Goal: Information Seeking & Learning: Find specific page/section

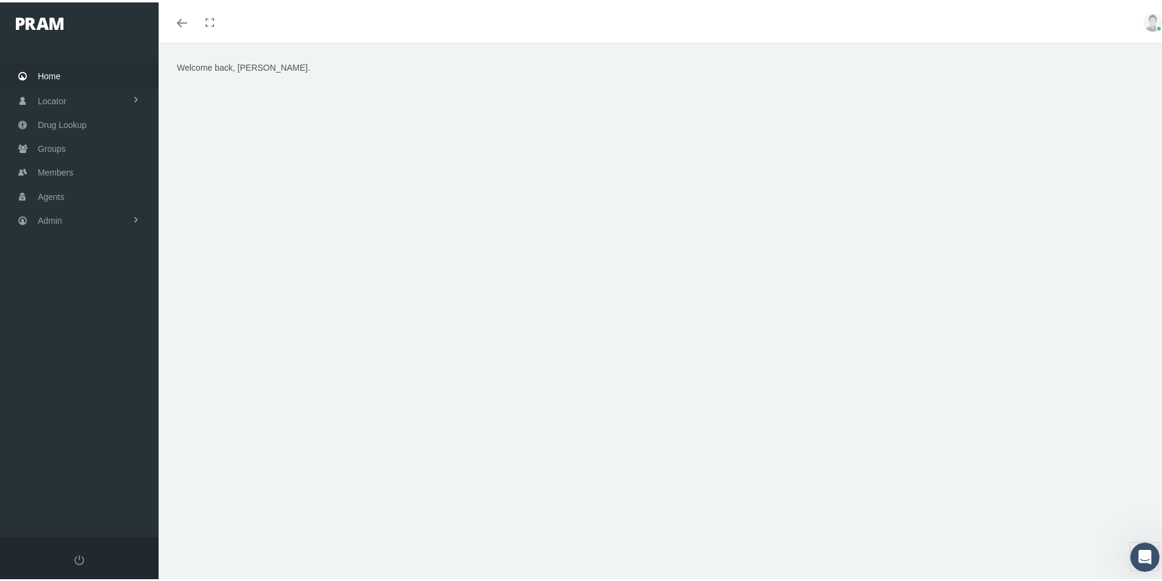
click at [705, 516] on div "Welcome back, Kim." at bounding box center [665, 317] width 1012 height 554
click at [473, 149] on div "Welcome back, Kim." at bounding box center [665, 211] width 994 height 305
click at [56, 168] on span "Members" at bounding box center [55, 170] width 35 height 23
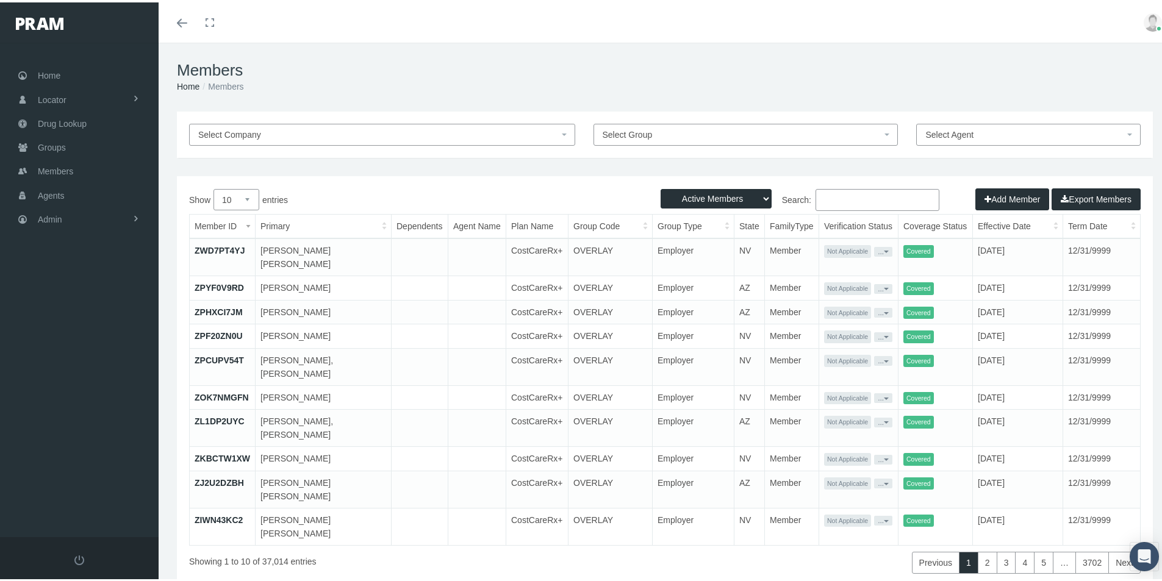
click at [213, 249] on link "ZWD7PT4YJ" at bounding box center [220, 248] width 50 height 10
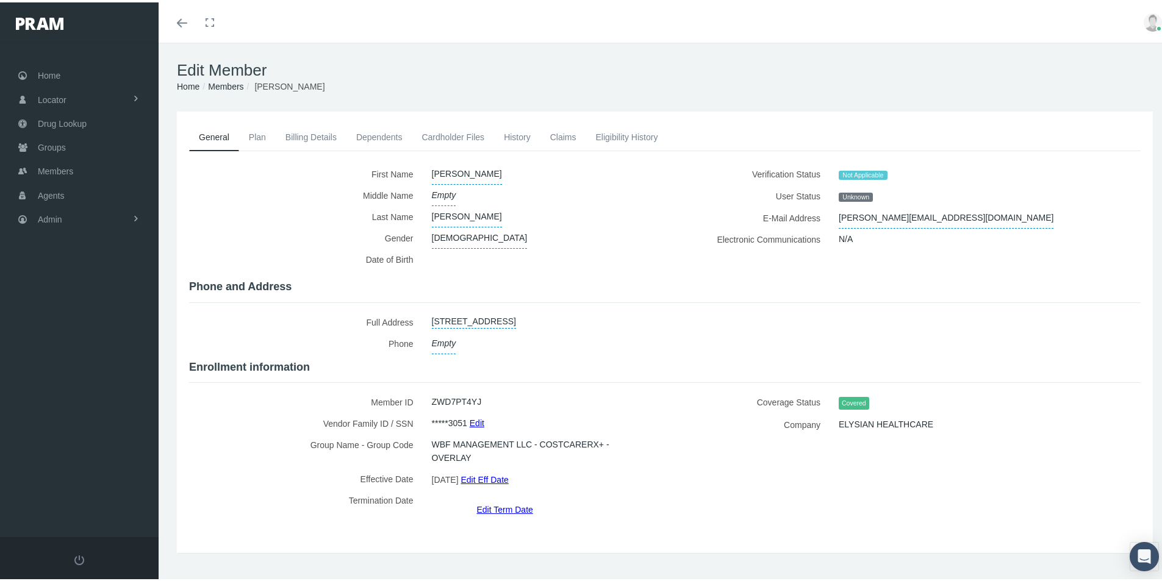
click at [429, 135] on link "Cardholder Files" at bounding box center [453, 134] width 82 height 27
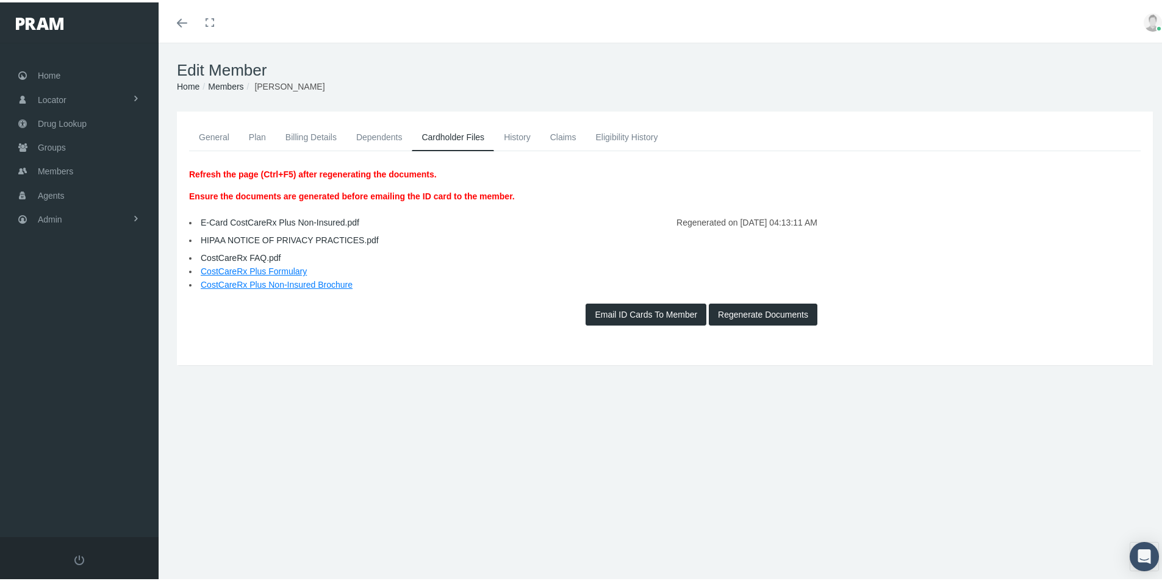
click at [245, 219] on link "E-Card CostCareRx Plus Non-Insured.pdf" at bounding box center [280, 220] width 159 height 10
click at [936, 290] on div "Refresh the page (Ctrl+F5) after regenerating the documents. Ensure the documen…" at bounding box center [664, 243] width 951 height 165
click at [51, 172] on span "Members" at bounding box center [55, 168] width 35 height 23
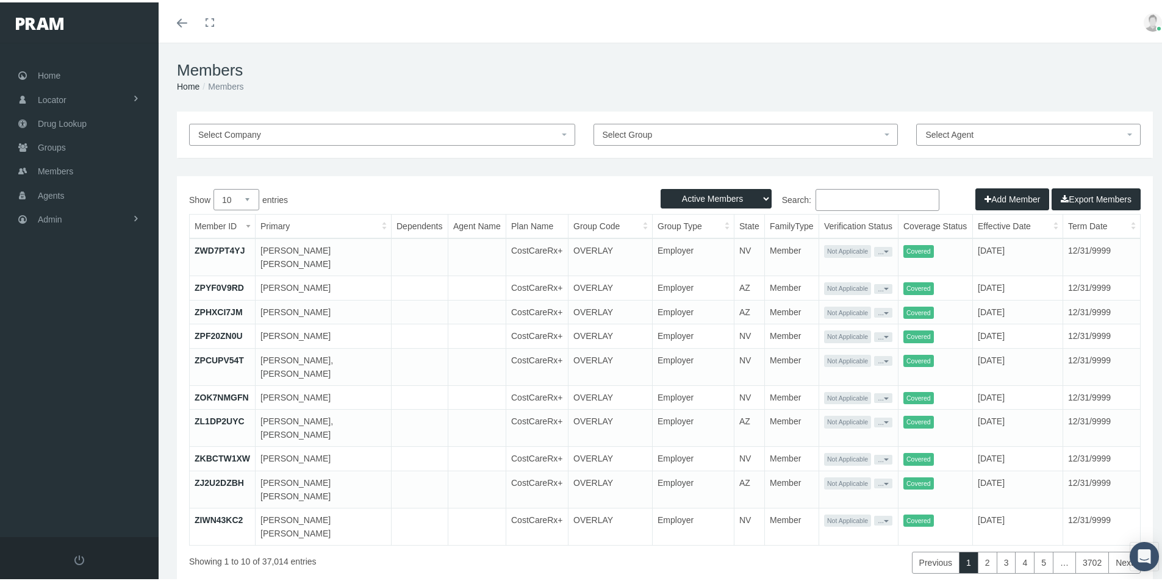
click at [821, 203] on input "Search:" at bounding box center [877, 198] width 124 height 22
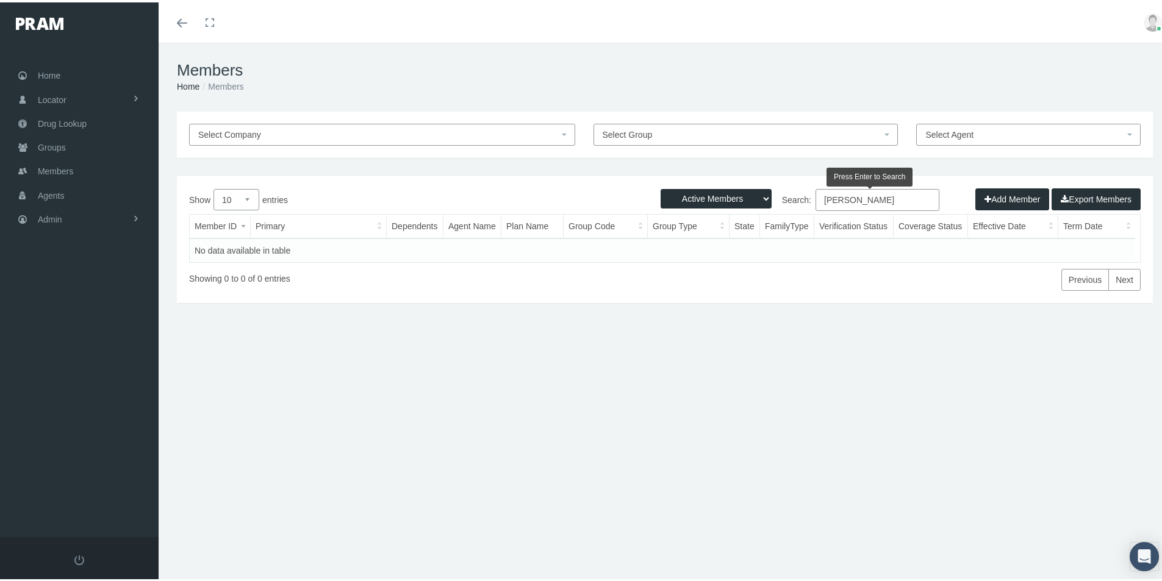
type input "Tonia Stutes"
click at [754, 194] on select "Active Members Terminated Members Active & Terminated" at bounding box center [715, 197] width 111 height 20
select select "3"
click at [660, 187] on select "Active Members Terminated Members Active & Terminated" at bounding box center [715, 197] width 111 height 20
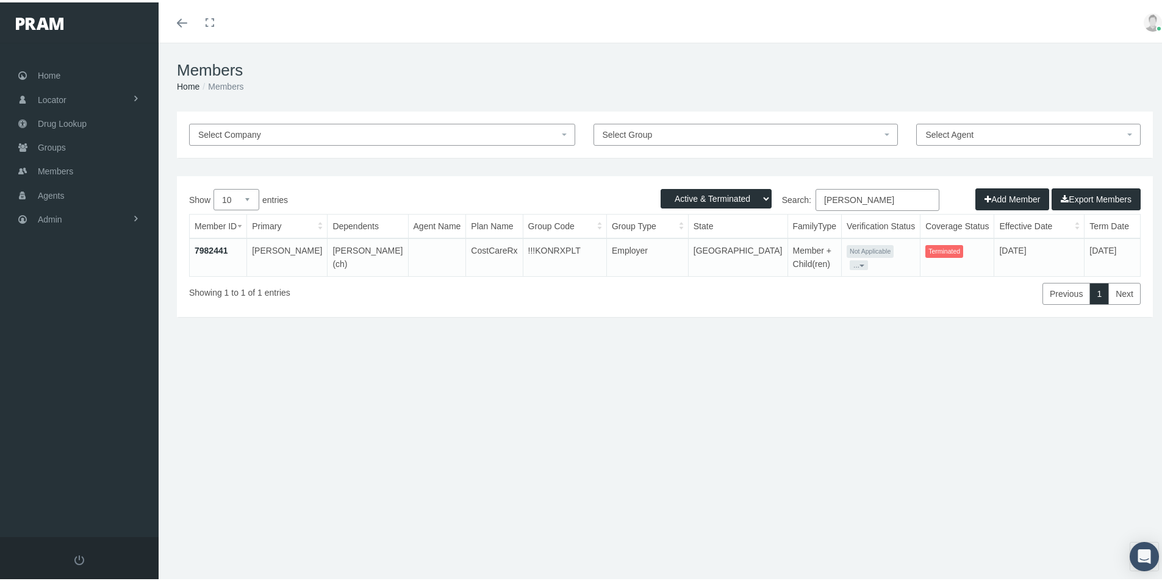
click at [212, 247] on link "7982441" at bounding box center [212, 248] width 34 height 10
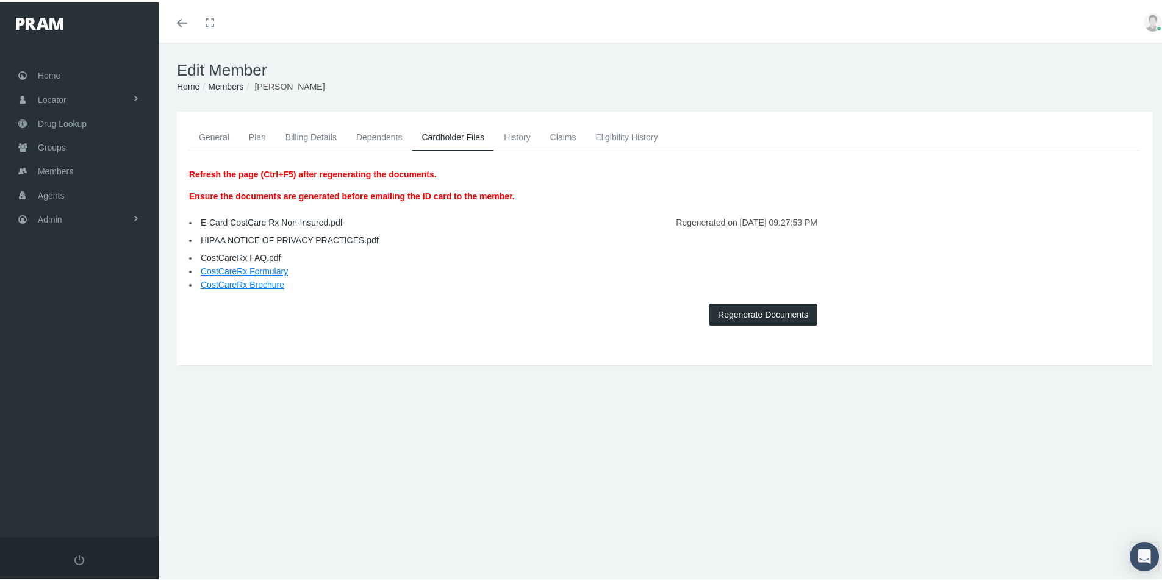
drag, startPoint x: 213, startPoint y: 134, endPoint x: 198, endPoint y: 179, distance: 47.3
click at [213, 135] on link "General" at bounding box center [214, 134] width 50 height 27
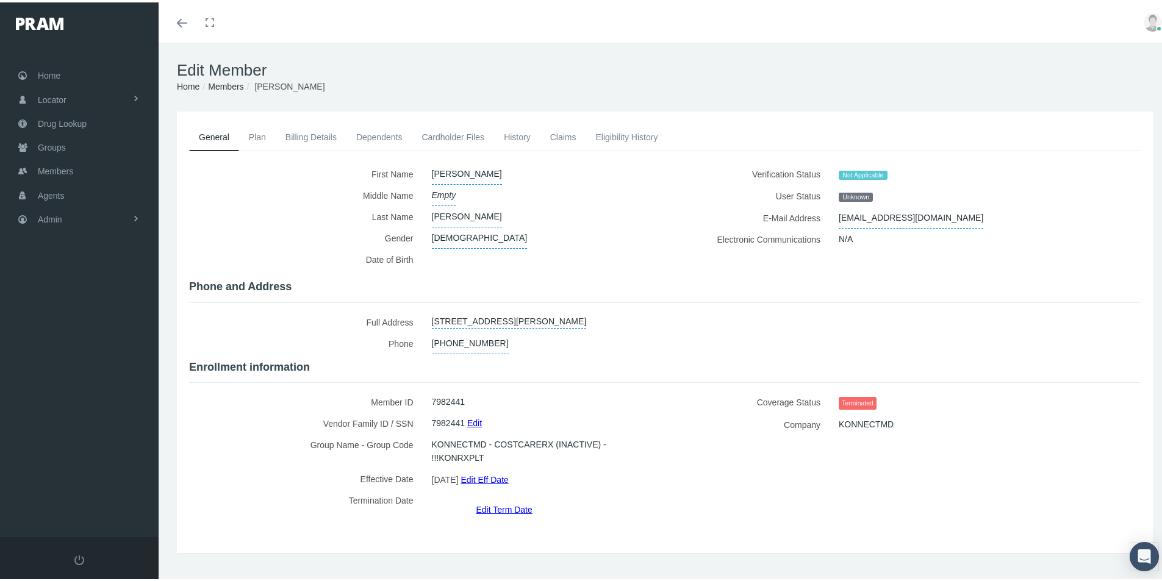
click at [345, 514] on div "General Plan Billing Details Dependents Cardholder Files" at bounding box center [665, 329] width 982 height 417
drag, startPoint x: 47, startPoint y: 219, endPoint x: 60, endPoint y: 219, distance: 12.8
click at [48, 219] on span "Admin" at bounding box center [50, 216] width 24 height 23
click at [82, 424] on span "Eligibility File Uploads" at bounding box center [91, 422] width 83 height 21
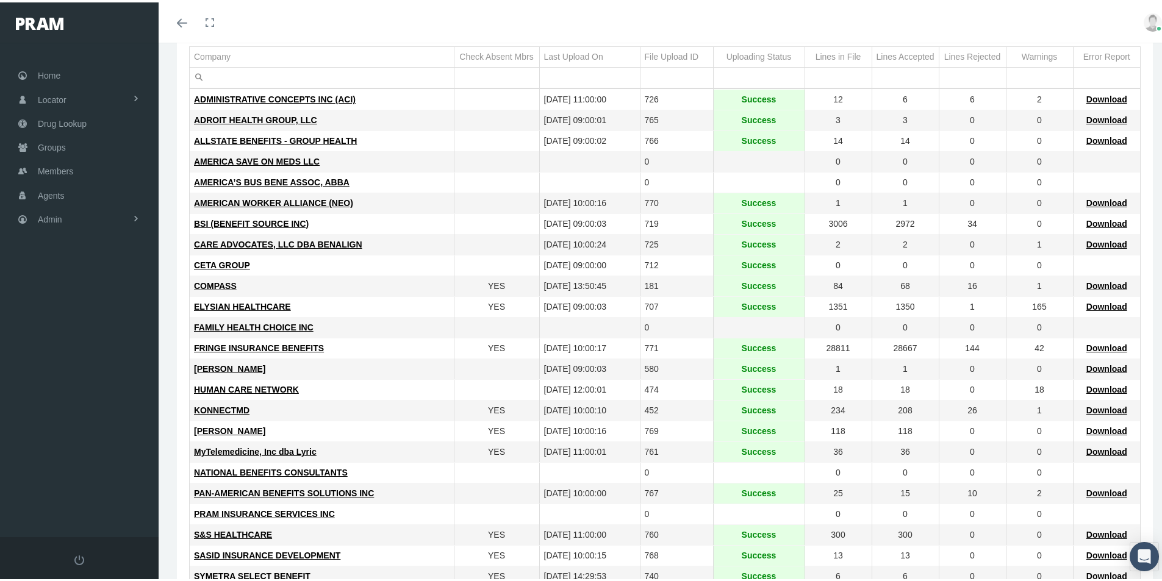
scroll to position [122, 0]
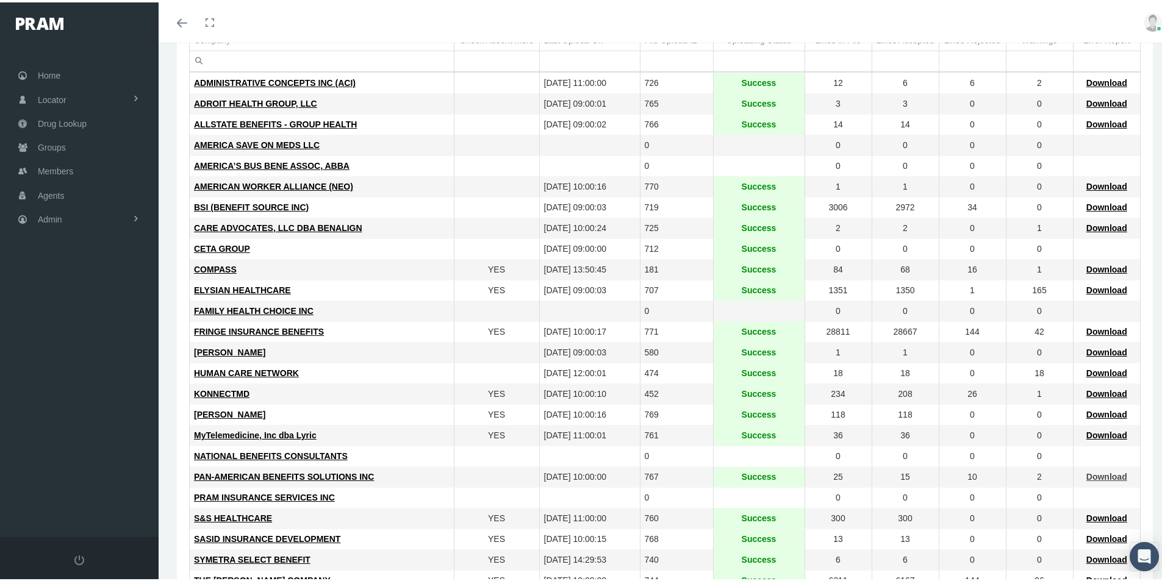
click at [1099, 474] on span "Download" at bounding box center [1106, 475] width 41 height 10
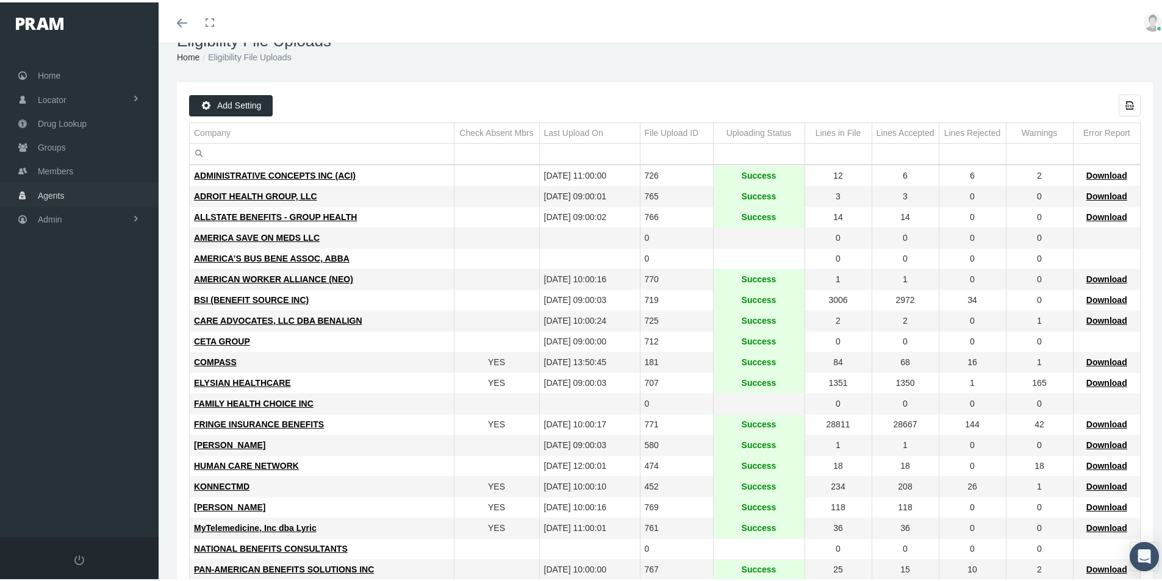
scroll to position [0, 0]
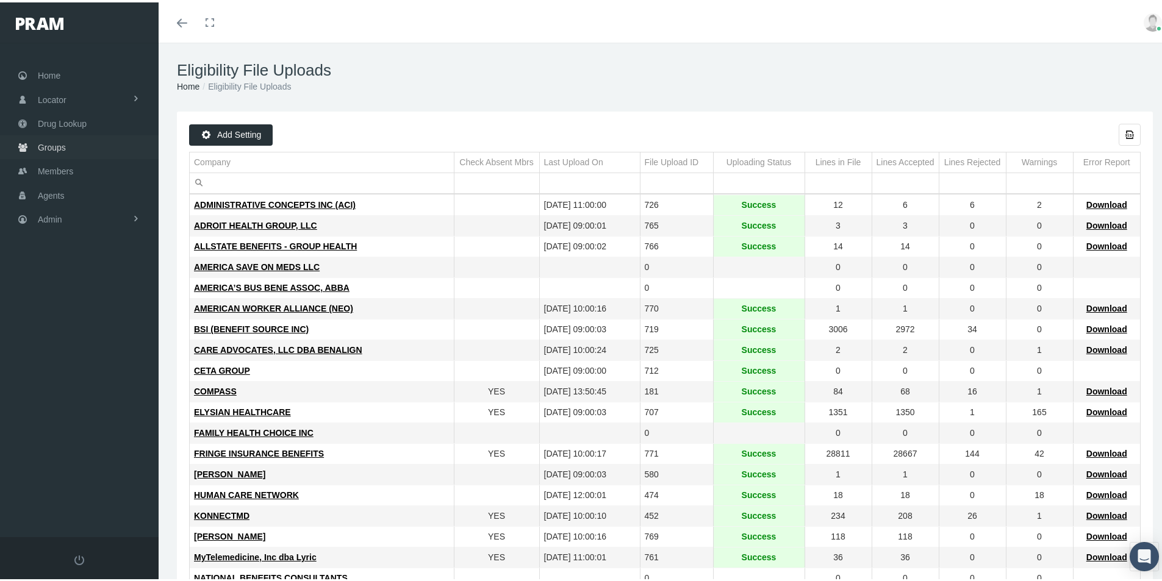
click at [51, 148] on span "Groups" at bounding box center [52, 145] width 28 height 23
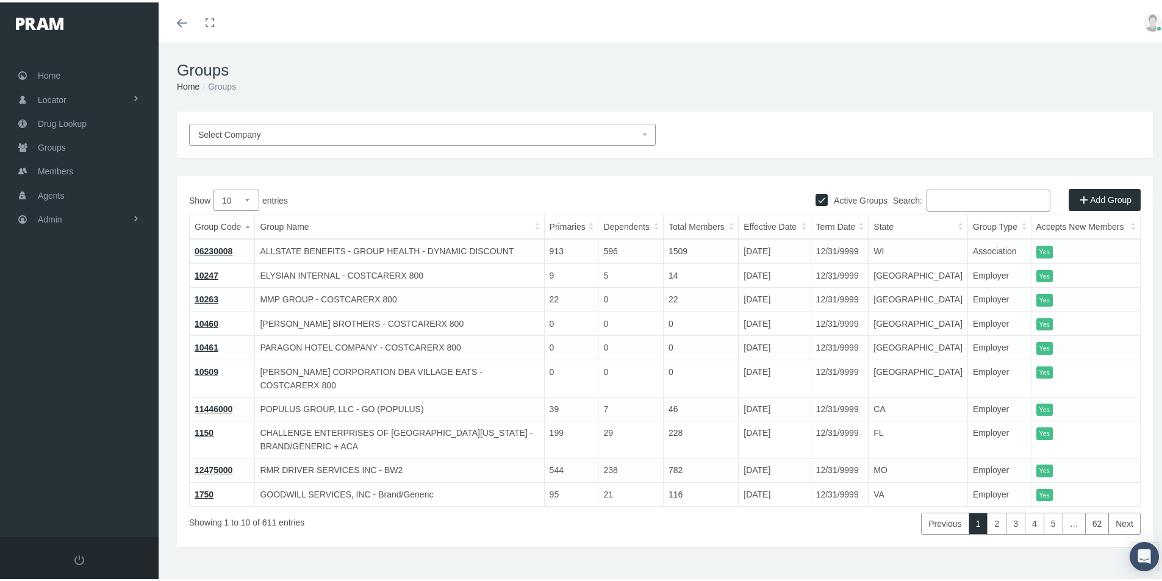
click at [929, 195] on input "Search:" at bounding box center [988, 198] width 124 height 22
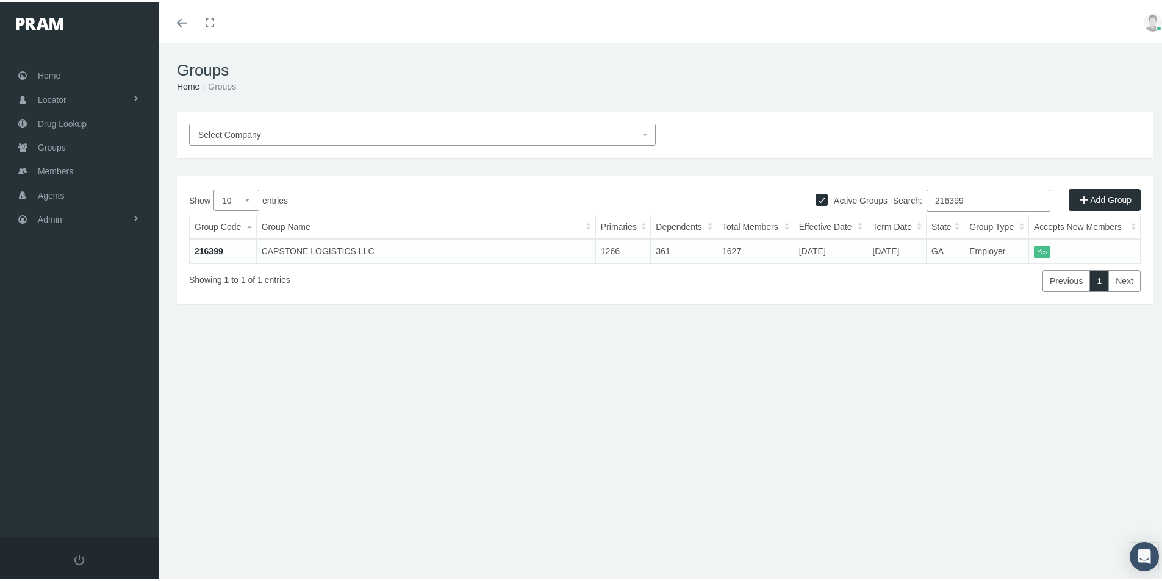
type input "216399"
click at [40, 164] on span "Members" at bounding box center [55, 168] width 35 height 23
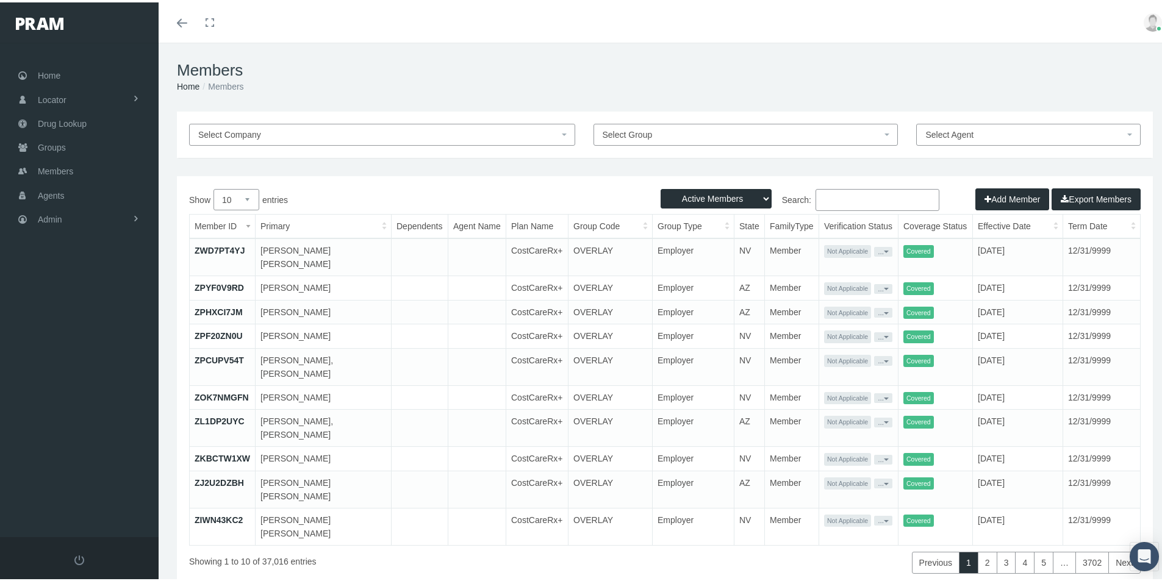
paste input "US00195579"
type input "US00195579"
click at [754, 195] on select "Active Members Terminated Members Active & Terminated" at bounding box center [715, 197] width 111 height 20
select select "2"
click at [660, 187] on select "Active Members Terminated Members Active & Terminated" at bounding box center [715, 197] width 111 height 20
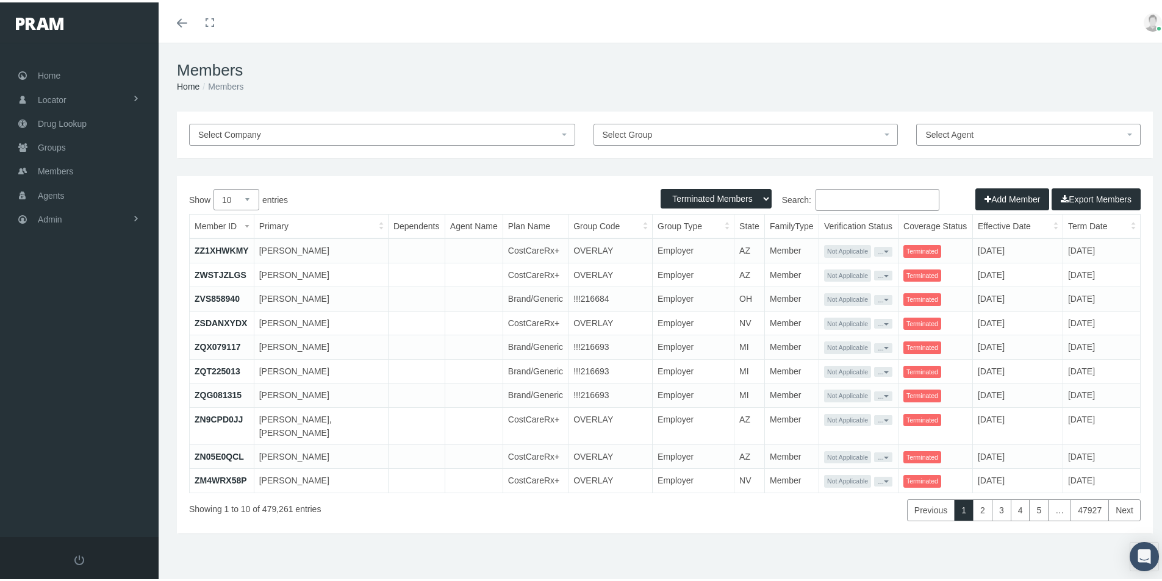
paste input "US00195579"
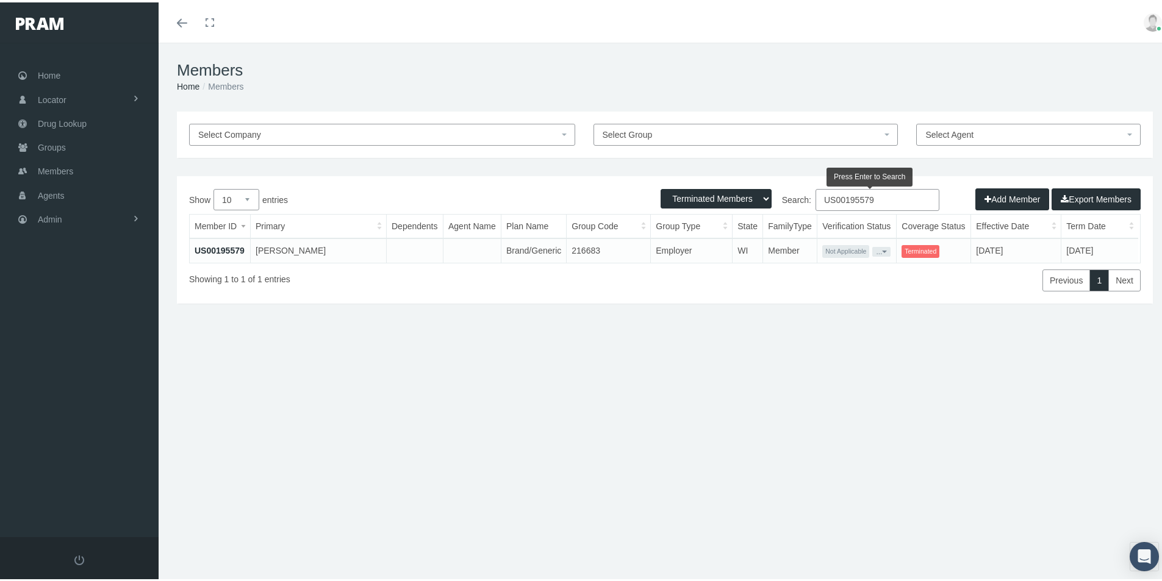
type input "US00195579"
click at [213, 245] on link "US00195579" at bounding box center [220, 248] width 50 height 10
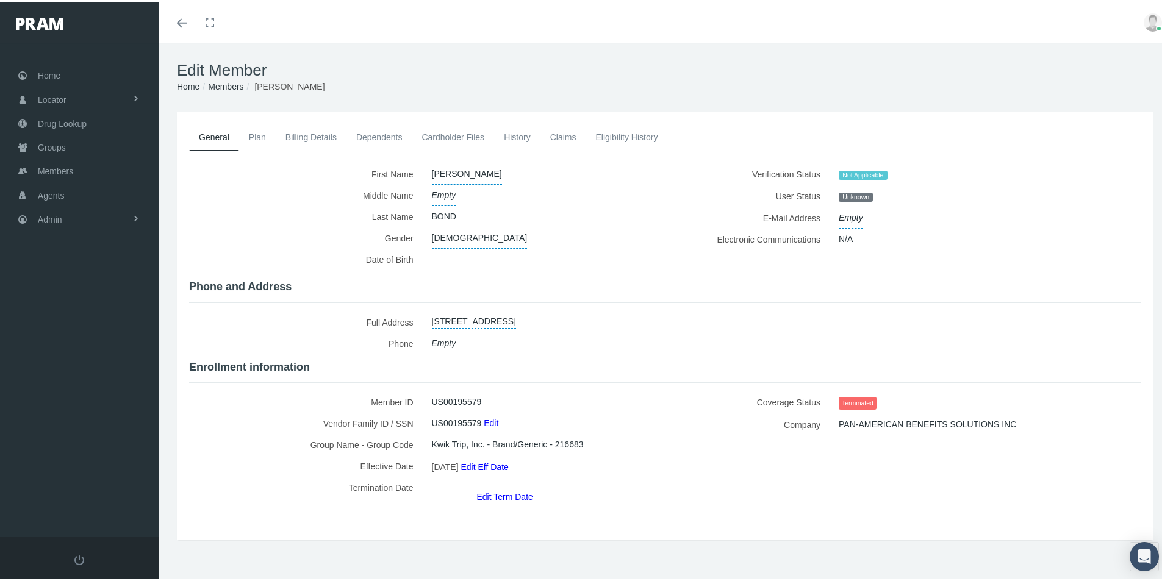
click at [522, 134] on link "History" at bounding box center [517, 134] width 46 height 27
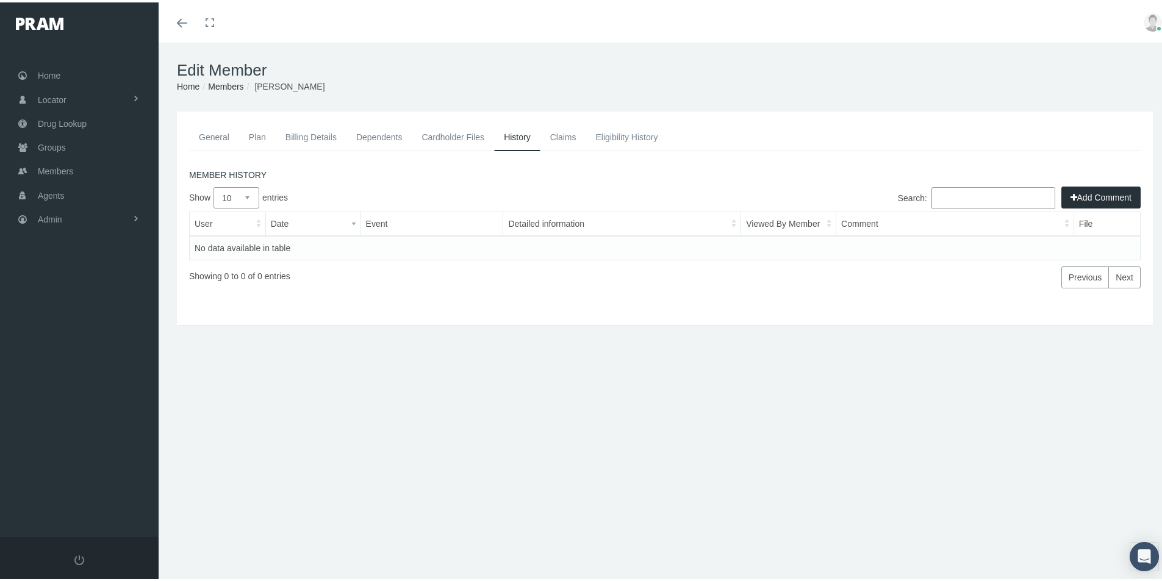
click at [607, 135] on link "Eligibility History" at bounding box center [626, 134] width 82 height 27
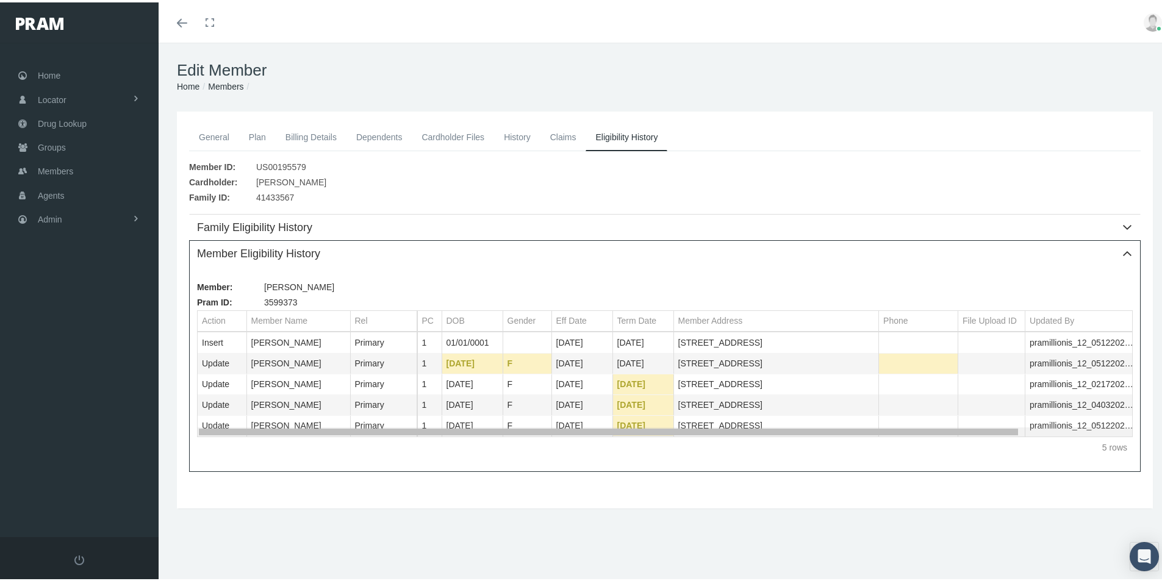
drag, startPoint x: 760, startPoint y: 428, endPoint x: 736, endPoint y: 404, distance: 33.6
click at [736, 404] on body "Toggle Fullscreen Toggle navigation Toggle menubar Toggle fullscreen Profile Lo…" at bounding box center [585, 290] width 1171 height 581
drag, startPoint x: 459, startPoint y: 526, endPoint x: 457, endPoint y: 520, distance: 6.4
click at [459, 526] on div "General Plan Billing Details Dependents Cardholder Files History 1" at bounding box center [665, 326] width 1012 height 434
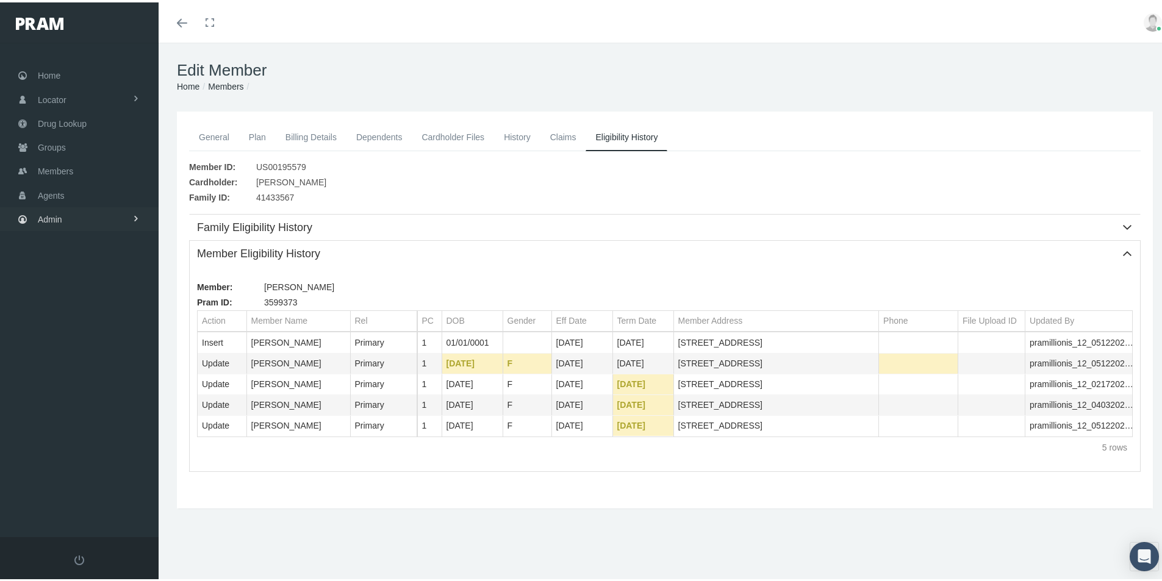
click at [45, 216] on span "Admin" at bounding box center [50, 216] width 24 height 23
click at [68, 316] on span "Group Billing" at bounding box center [74, 311] width 49 height 21
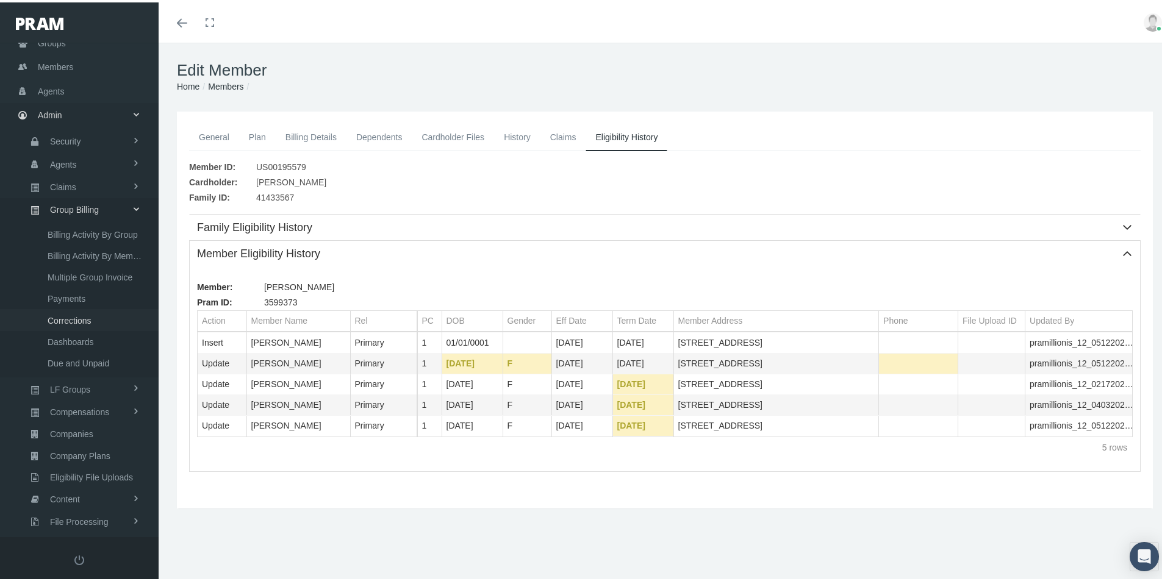
scroll to position [172, 0]
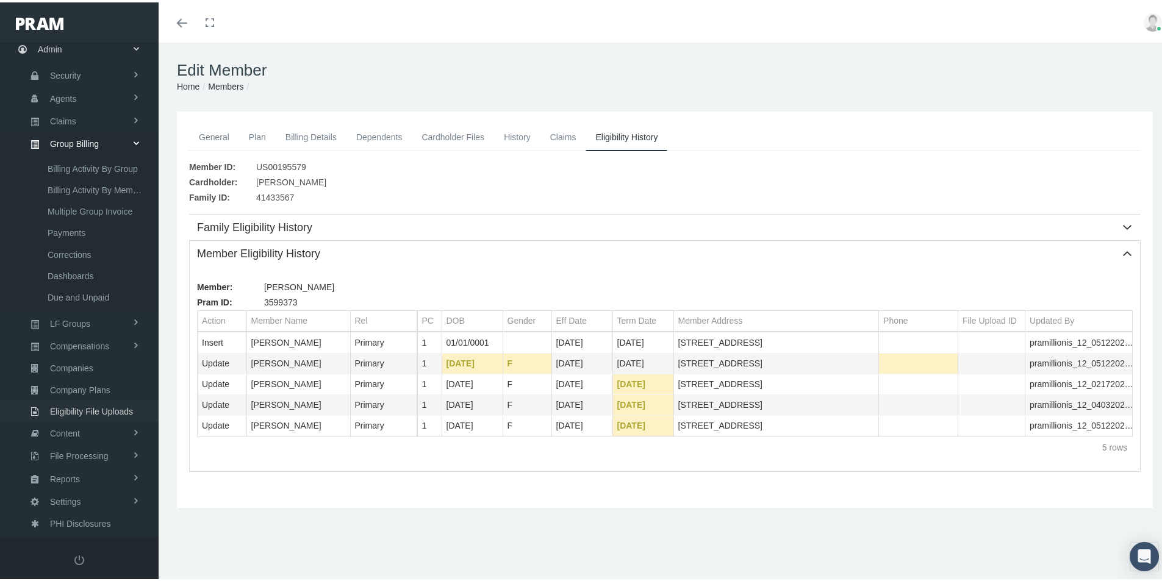
click at [82, 410] on span "Eligibility File Uploads" at bounding box center [91, 409] width 83 height 21
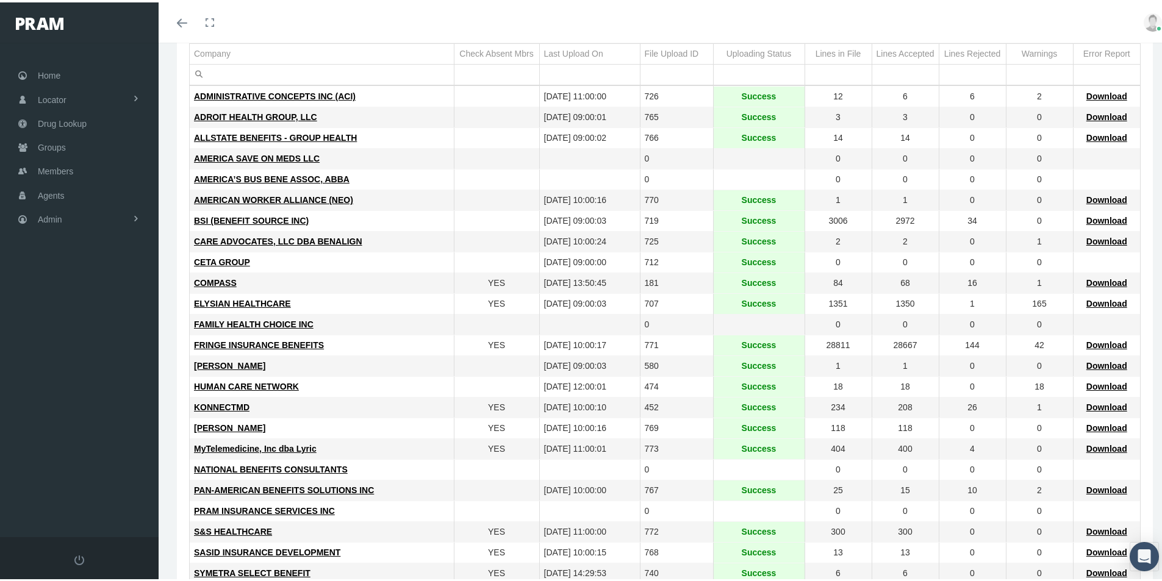
scroll to position [122, 0]
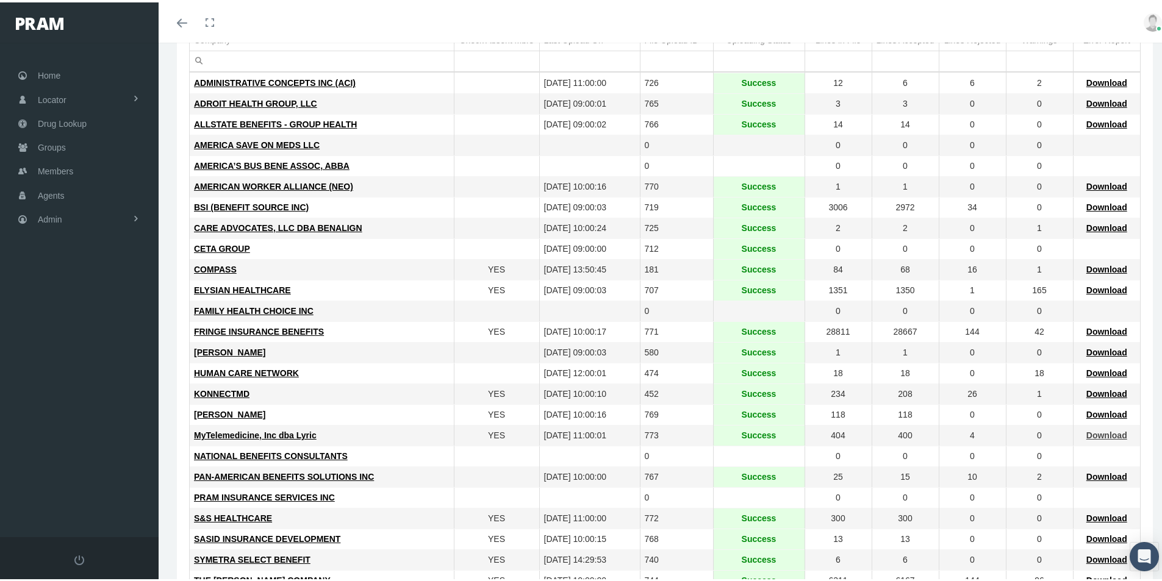
click at [1095, 429] on span "Download" at bounding box center [1106, 433] width 41 height 10
click at [55, 166] on span "Members" at bounding box center [55, 168] width 35 height 23
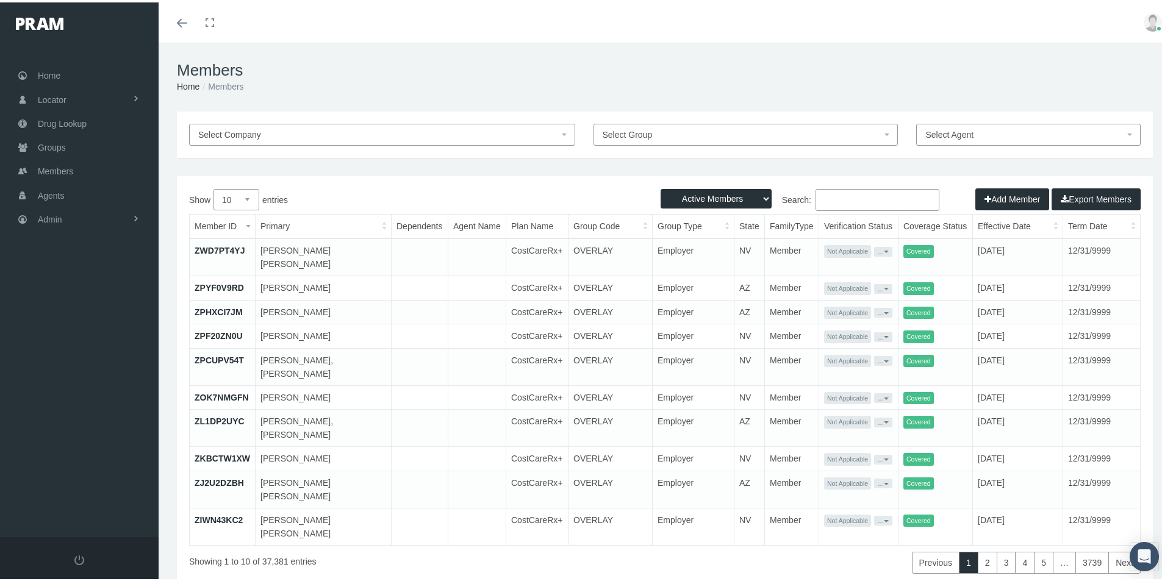
click at [821, 196] on input "Search:" at bounding box center [877, 198] width 124 height 22
paste input "8814798"
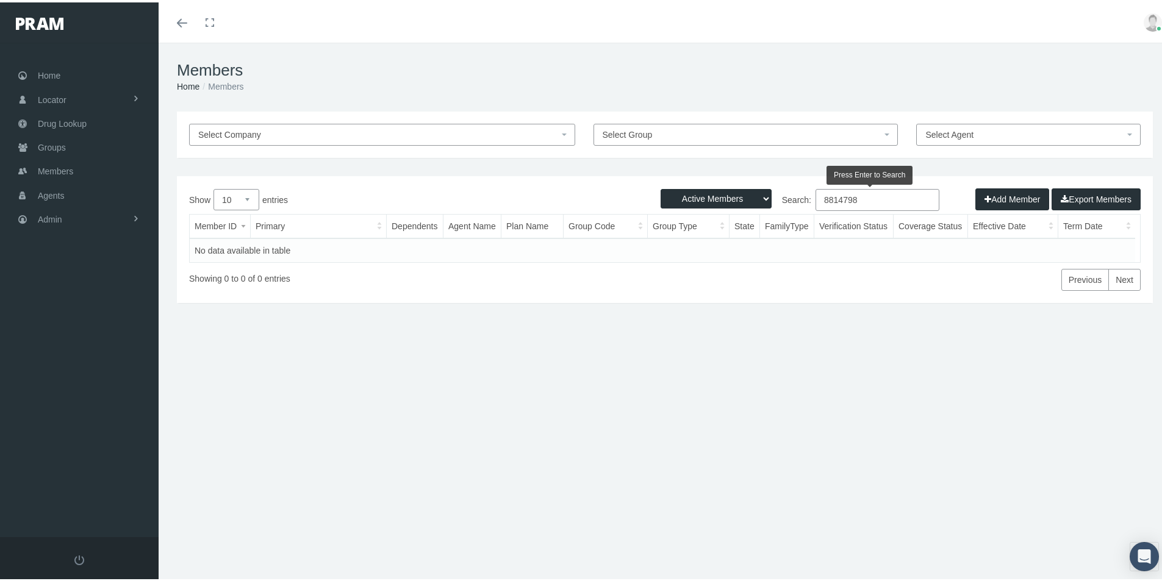
drag, startPoint x: 857, startPoint y: 197, endPoint x: 797, endPoint y: 215, distance: 62.9
click at [797, 215] on div "Show 10 25 50 100 entries Search: 8814798 Member ID Primary Dependents Agent Na…" at bounding box center [664, 238] width 951 height 102
type input "[PERSON_NAME]"
click at [51, 148] on span "Groups" at bounding box center [52, 145] width 28 height 23
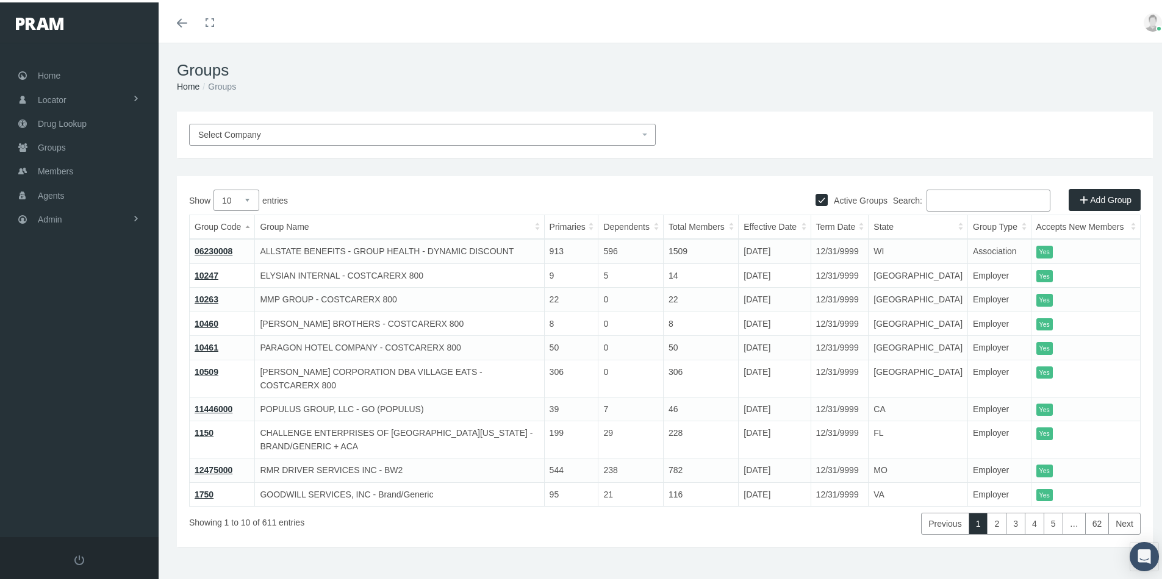
drag, startPoint x: 928, startPoint y: 198, endPoint x: 942, endPoint y: 198, distance: 14.0
click at [935, 198] on input "Search:" at bounding box center [988, 198] width 124 height 22
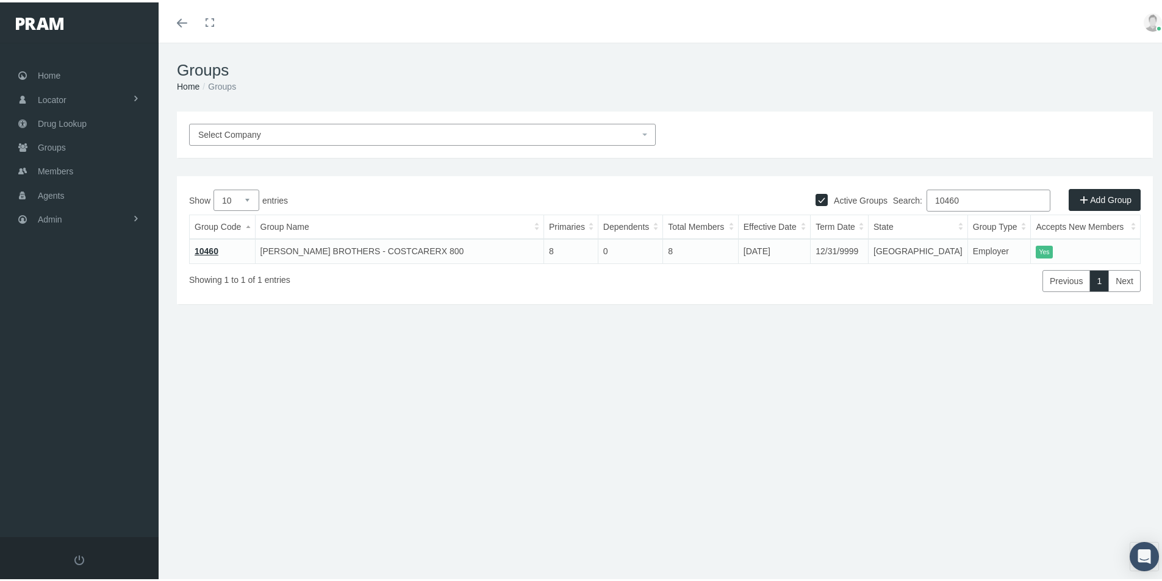
drag, startPoint x: 958, startPoint y: 198, endPoint x: 894, endPoint y: 226, distance: 69.9
click at [894, 226] on div "Show 10 25 50 100 entries Search: 10460 Group Code Group Name Primaries Depende…" at bounding box center [664, 238] width 951 height 102
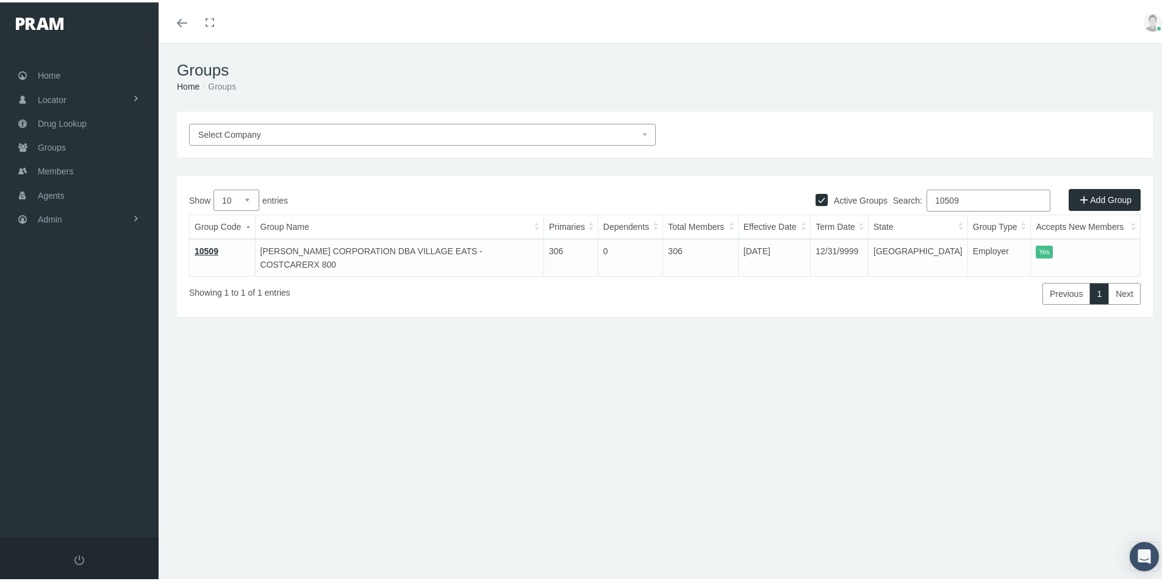
type input "10509"
click at [355, 526] on div "Groups Home Groups Select Company Active Groups Add Group Show 10 0" at bounding box center [665, 317] width 1012 height 554
click at [356, 526] on div "Groups Home Groups Select Company Active Groups Add Group Show 10 0" at bounding box center [665, 317] width 1012 height 554
click at [632, 534] on div "Groups Home Groups Select Company Active Groups Add Group Show 10 0" at bounding box center [665, 317] width 1012 height 554
click at [54, 170] on span "Members" at bounding box center [55, 168] width 35 height 23
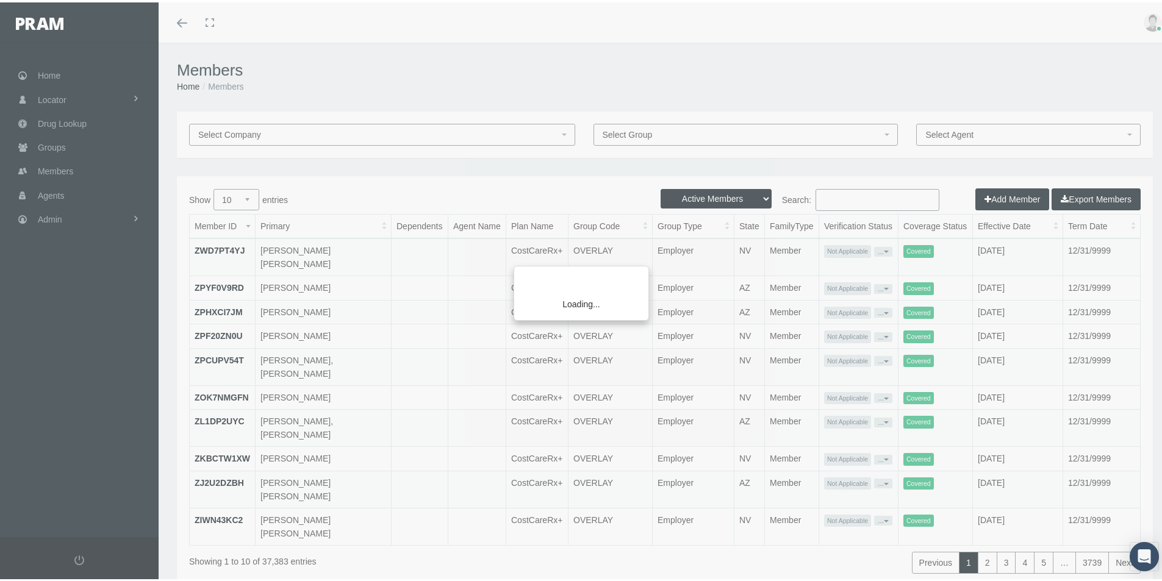
click at [48, 146] on div "Loading..." at bounding box center [581, 290] width 1162 height 581
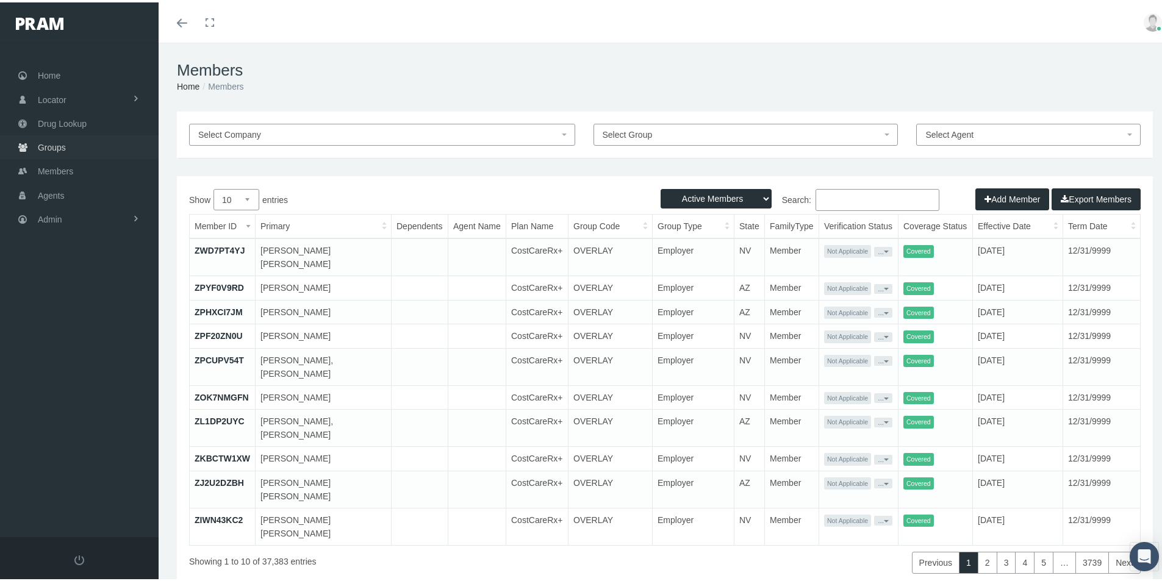
click at [50, 146] on span "Groups" at bounding box center [52, 145] width 28 height 23
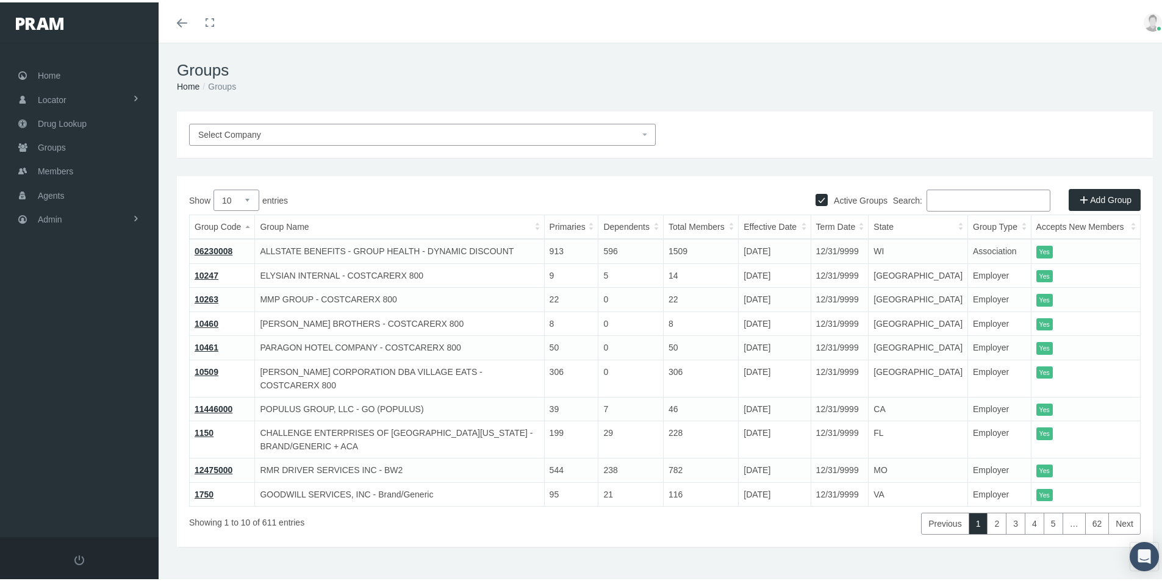
click at [929, 199] on input "Search:" at bounding box center [988, 198] width 124 height 22
click at [261, 127] on span "Select Company" at bounding box center [418, 132] width 441 height 13
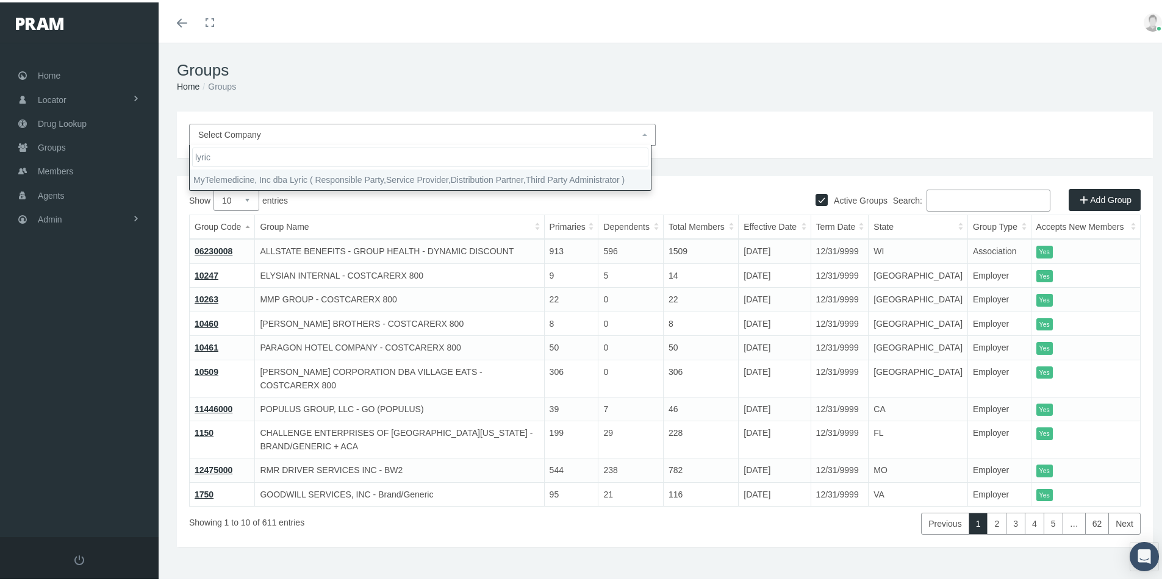
type input "lyric"
select select "9146"
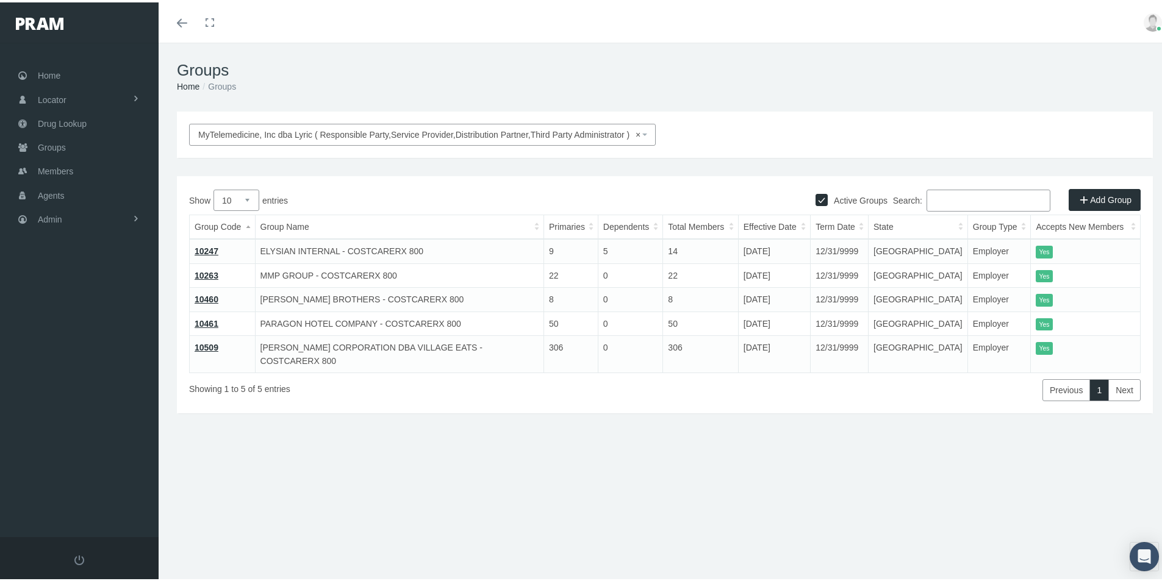
drag, startPoint x: 631, startPoint y: 540, endPoint x: 651, endPoint y: 534, distance: 21.6
click at [631, 540] on div "Groups Home Groups MyTelemedicine, Inc dba Lyric ( Responsible Party,Service Pr…" at bounding box center [665, 317] width 1012 height 554
drag, startPoint x: 496, startPoint y: 521, endPoint x: 504, endPoint y: 516, distance: 9.5
click at [496, 521] on div "Groups Home Groups MyTelemedicine, Inc dba Lyric ( Responsible Party,Service Pr…" at bounding box center [665, 317] width 1012 height 554
click at [469, 530] on div "Groups Home Groups MyTelemedicine, Inc dba Lyric ( Responsible Party,Service Pr…" at bounding box center [665, 317] width 1012 height 554
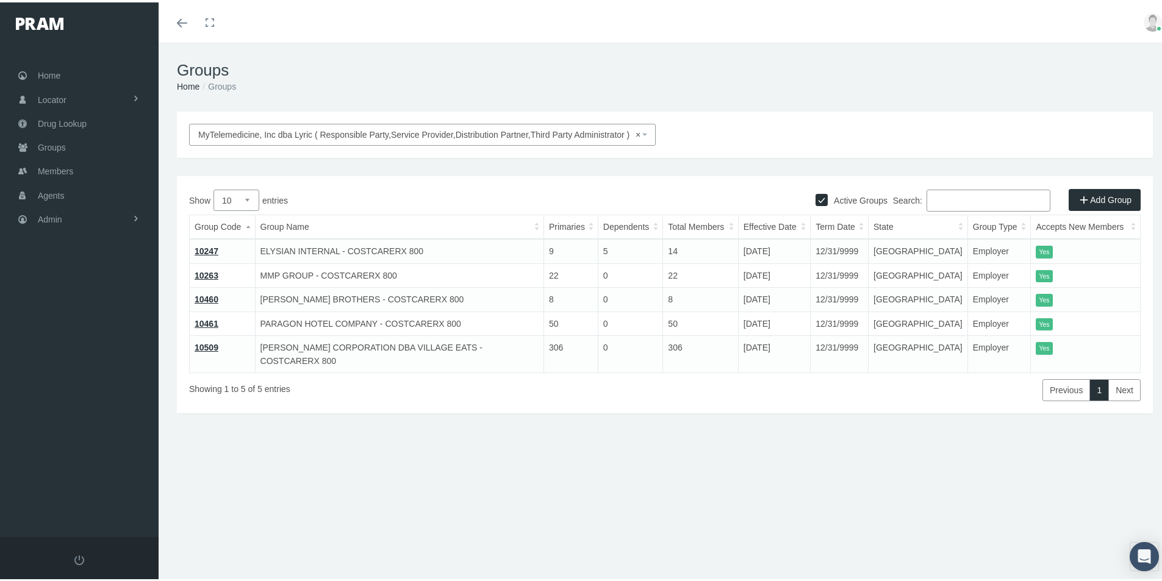
click at [459, 538] on div "Groups Home Groups MyTelemedicine, Inc dba Lyric ( Responsible Party,Service Pr…" at bounding box center [665, 317] width 1012 height 554
click at [207, 320] on link "10461" at bounding box center [207, 321] width 24 height 10
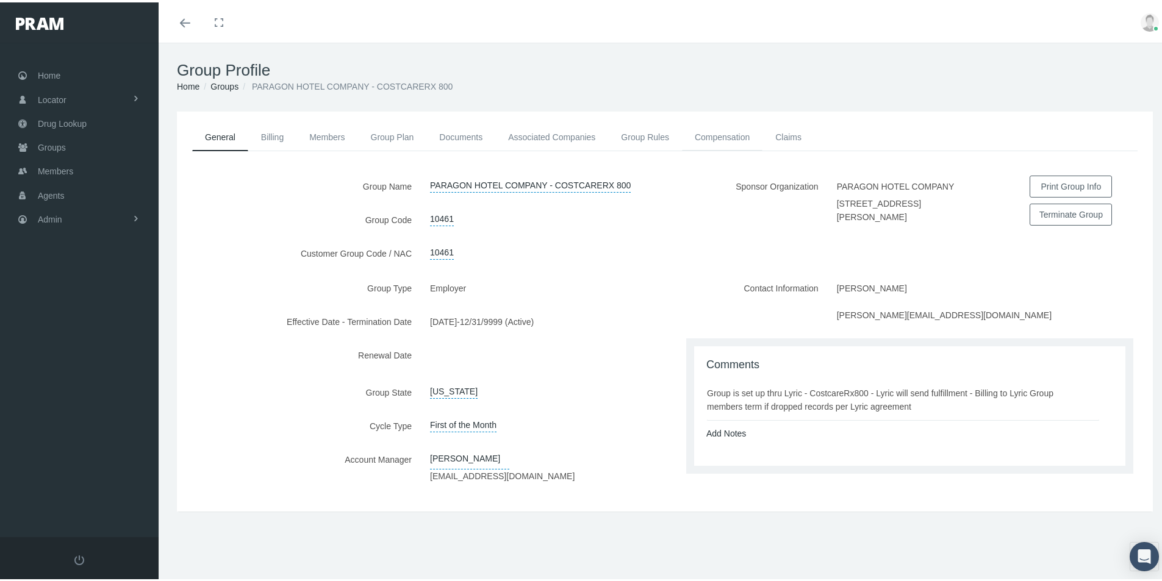
click at [713, 137] on link "Compensation" at bounding box center [722, 134] width 80 height 27
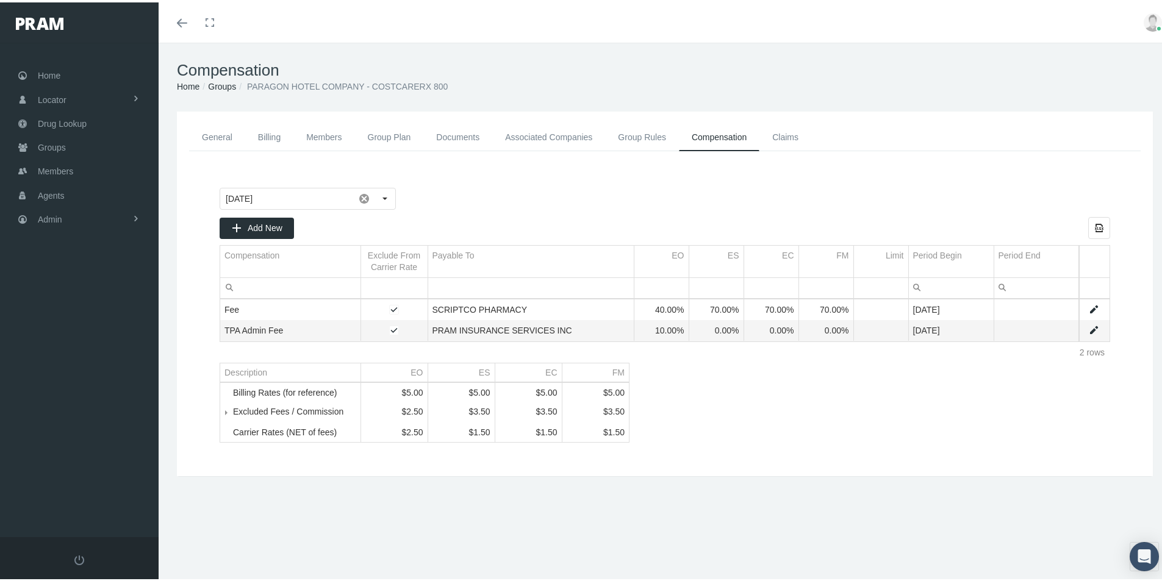
click at [215, 133] on link "General" at bounding box center [217, 134] width 56 height 27
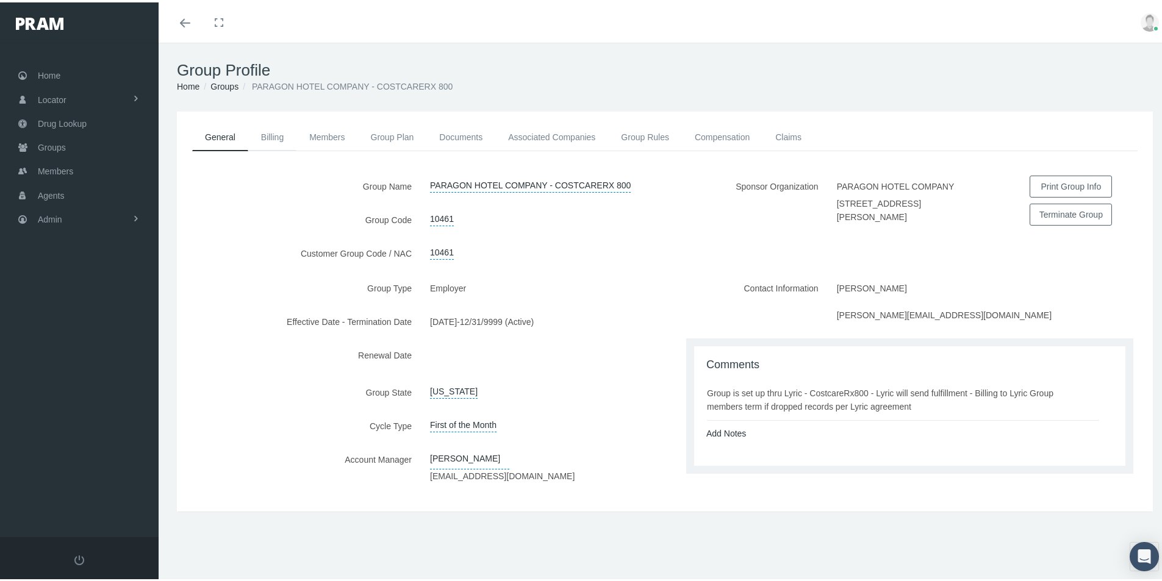
click at [270, 134] on link "Billing" at bounding box center [272, 134] width 48 height 27
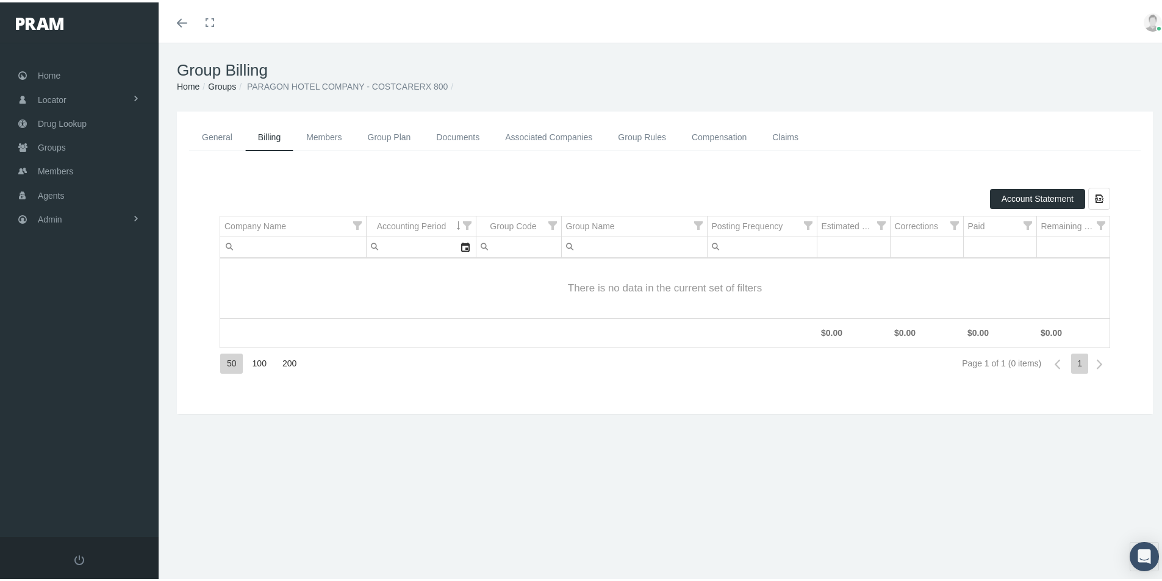
click at [543, 134] on link "Associated Companies" at bounding box center [548, 134] width 113 height 27
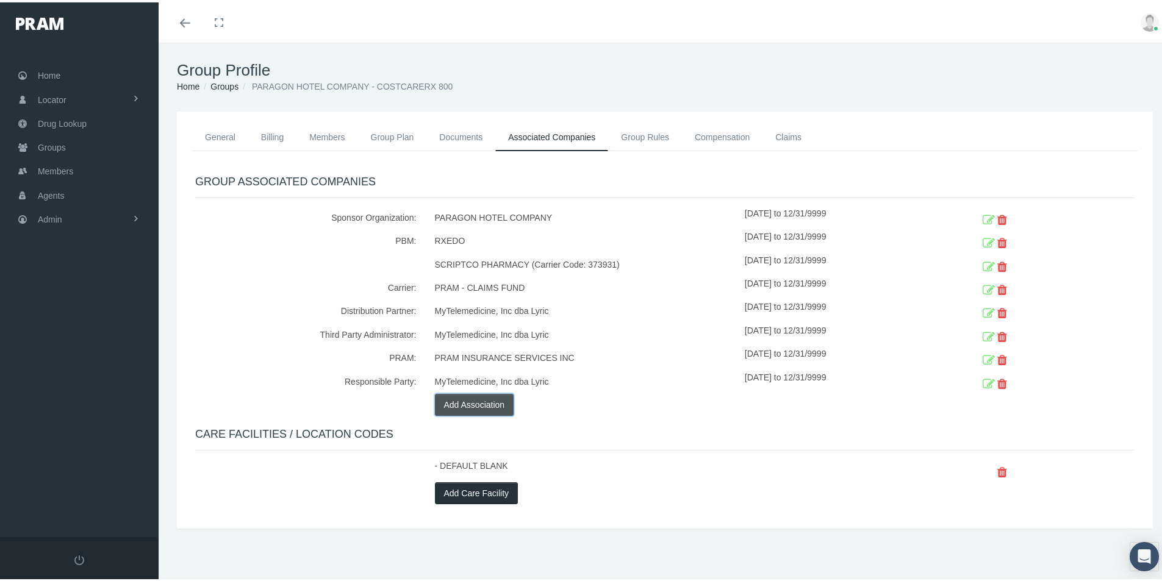
click at [464, 398] on button "Add Association" at bounding box center [474, 402] width 79 height 22
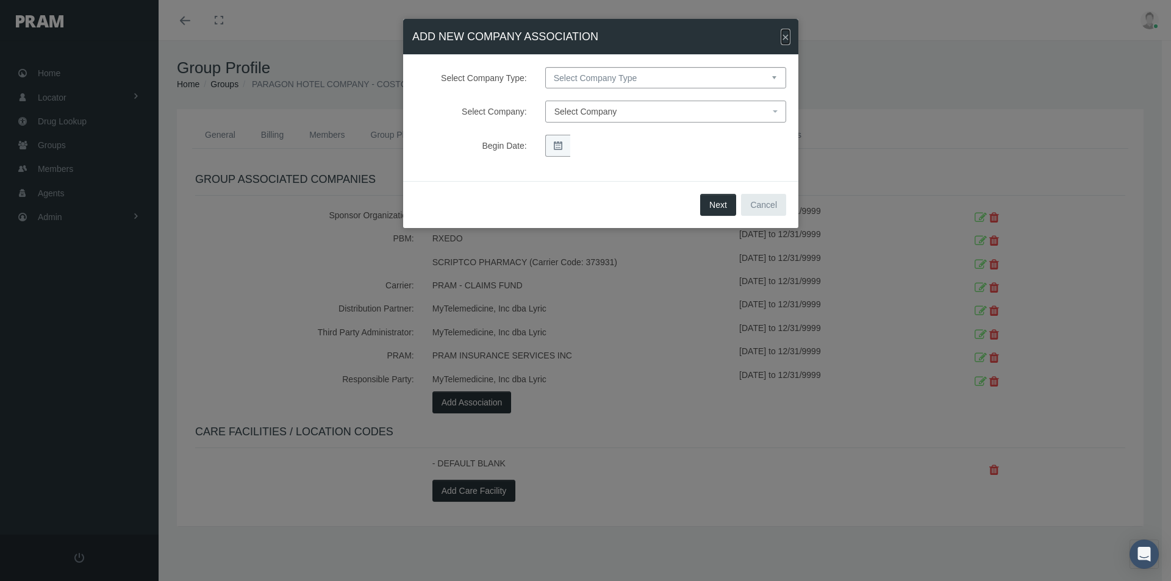
click at [787, 34] on span "×" at bounding box center [785, 37] width 7 height 14
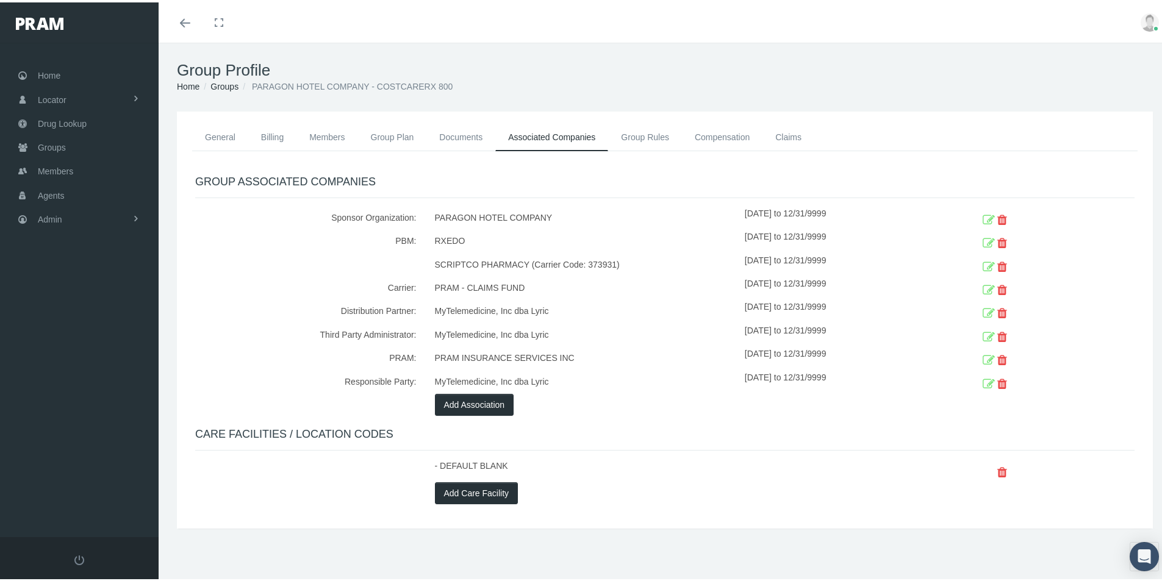
drag, startPoint x: 287, startPoint y: 478, endPoint x: 307, endPoint y: 493, distance: 25.4
click at [287, 478] on div at bounding box center [306, 468] width 240 height 23
click at [339, 477] on div at bounding box center [306, 468] width 240 height 23
drag, startPoint x: 57, startPoint y: 167, endPoint x: 65, endPoint y: 177, distance: 12.6
click at [57, 167] on span "Members" at bounding box center [55, 168] width 35 height 23
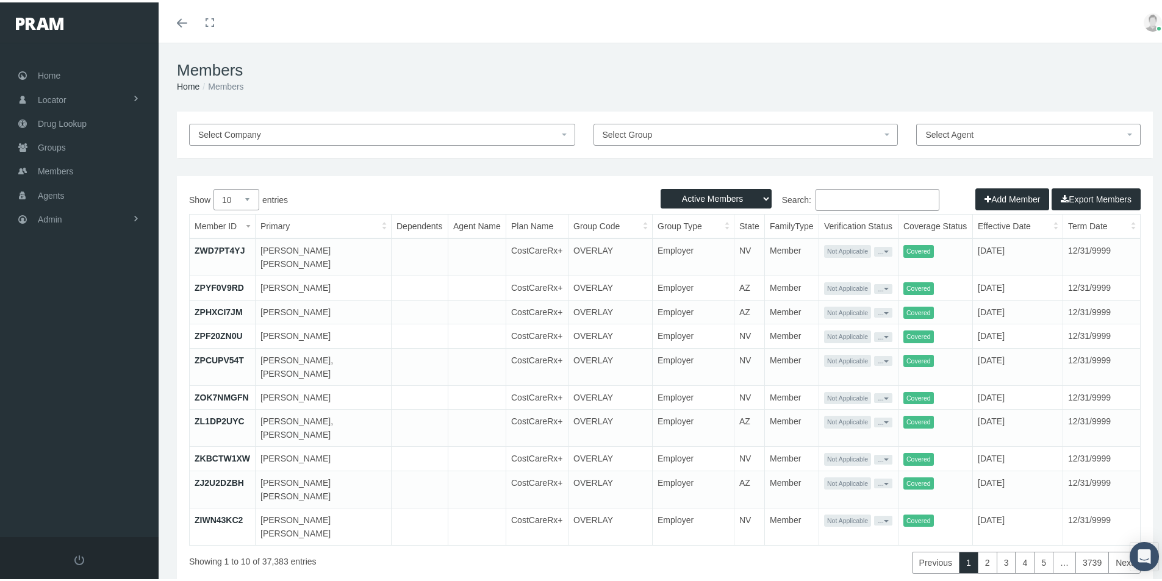
click at [815, 198] on input "Search:" at bounding box center [877, 198] width 124 height 22
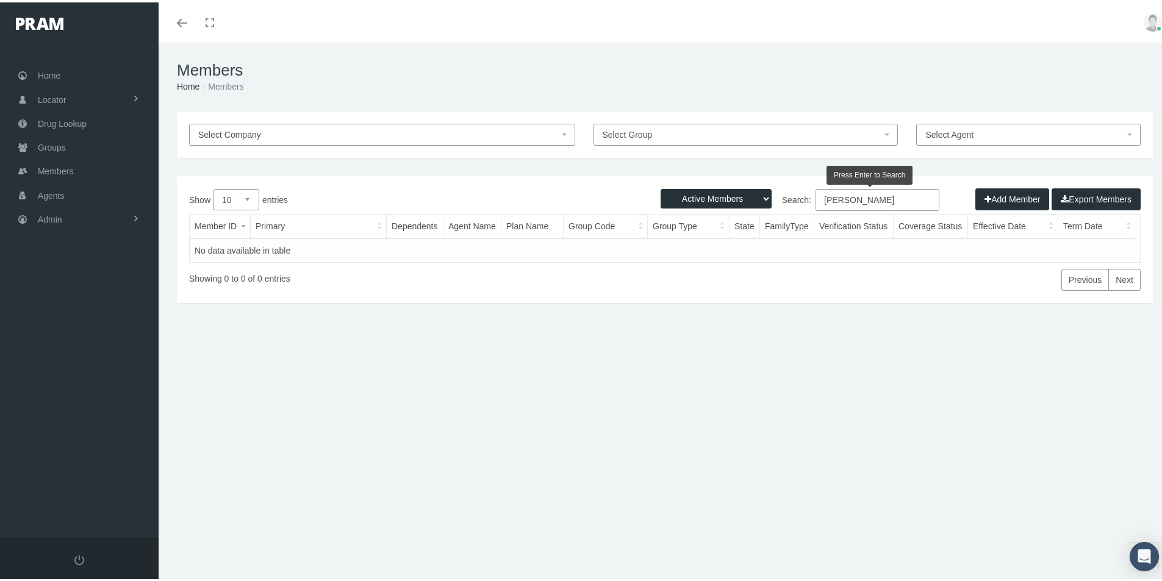
type input "Josh Whelan"
click at [756, 195] on select "Active Members Terminated Members Active & Terminated" at bounding box center [715, 197] width 111 height 20
select select "3"
click at [660, 187] on select "Active Members Terminated Members Active & Terminated" at bounding box center [715, 197] width 111 height 20
drag, startPoint x: 837, startPoint y: 198, endPoint x: 773, endPoint y: 209, distance: 65.0
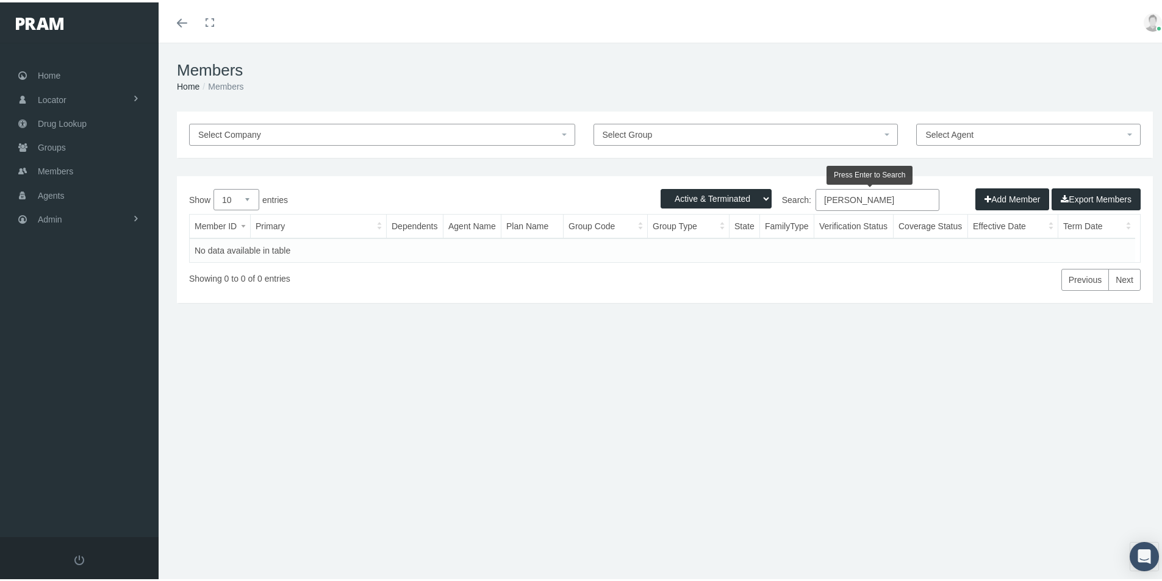
click at [773, 209] on div "Search: Josh Whelan" at bounding box center [903, 199] width 476 height 25
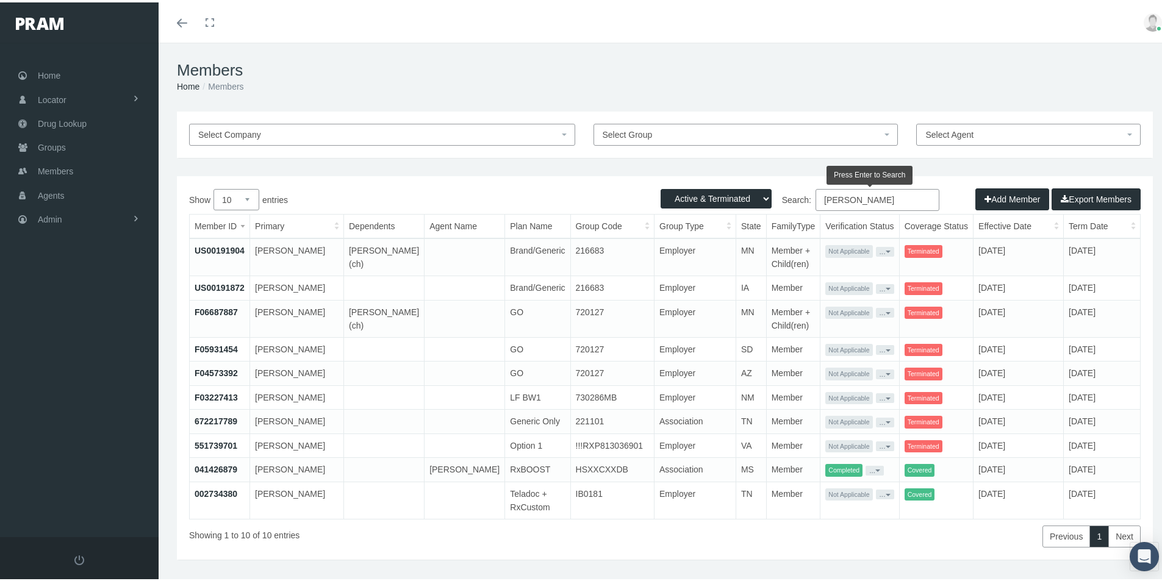
type input "Whelan"
click at [59, 218] on span "Admin" at bounding box center [50, 216] width 24 height 23
click at [71, 246] on span "Security" at bounding box center [65, 243] width 31 height 21
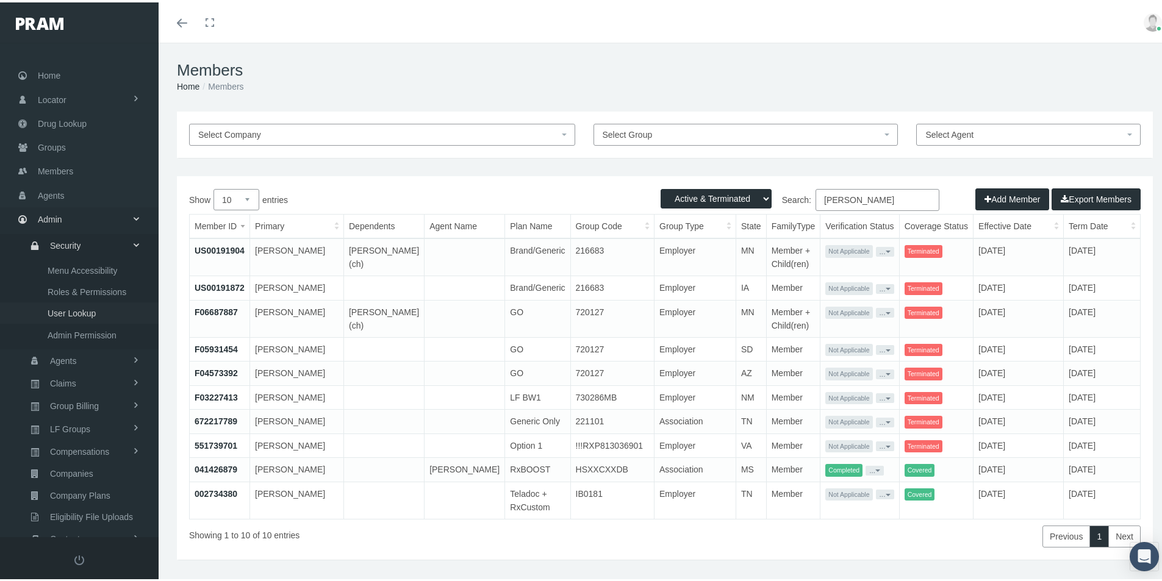
drag, startPoint x: 91, startPoint y: 313, endPoint x: 6, endPoint y: 323, distance: 85.9
click at [91, 313] on span "User Lookup" at bounding box center [72, 311] width 48 height 21
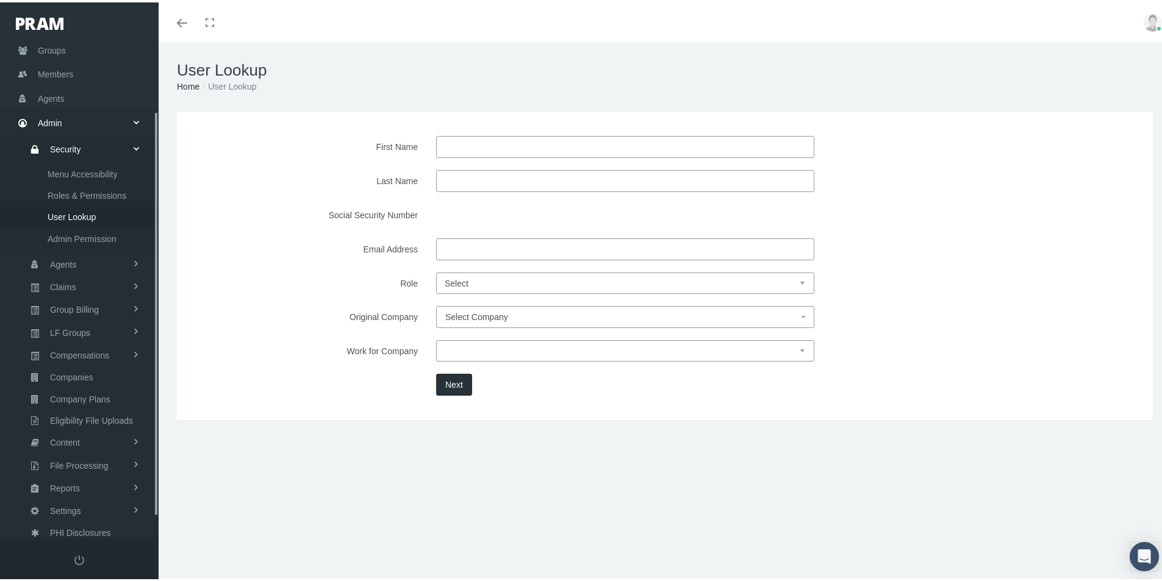
scroll to position [108, 0]
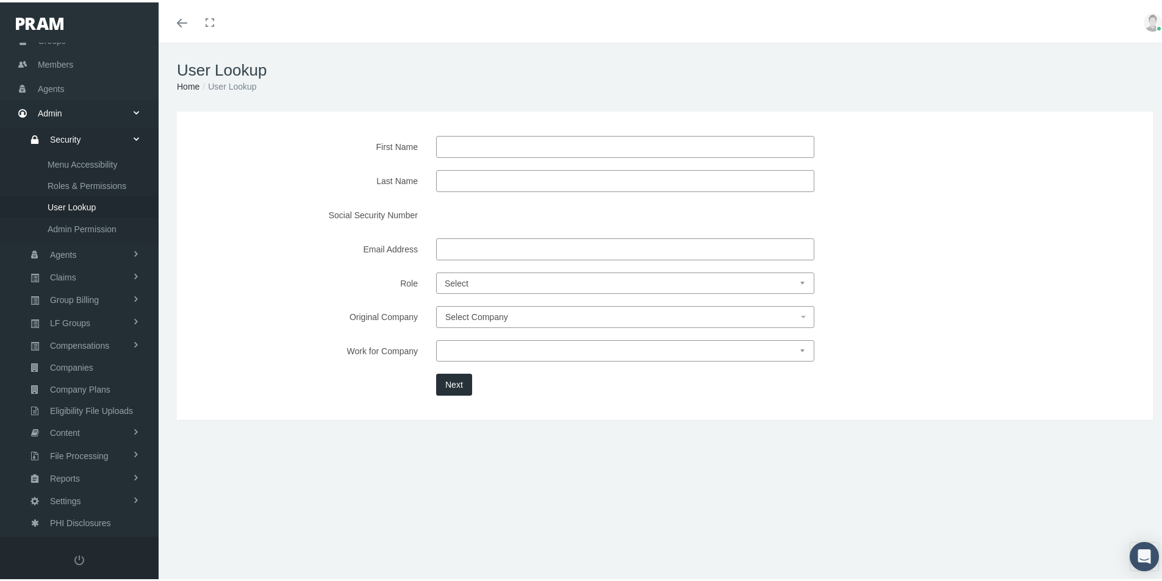
click at [459, 246] on input "Email Address" at bounding box center [625, 247] width 378 height 22
type input "joshwhelan@gmail.com"
click at [441, 382] on button "Next" at bounding box center [454, 382] width 36 height 22
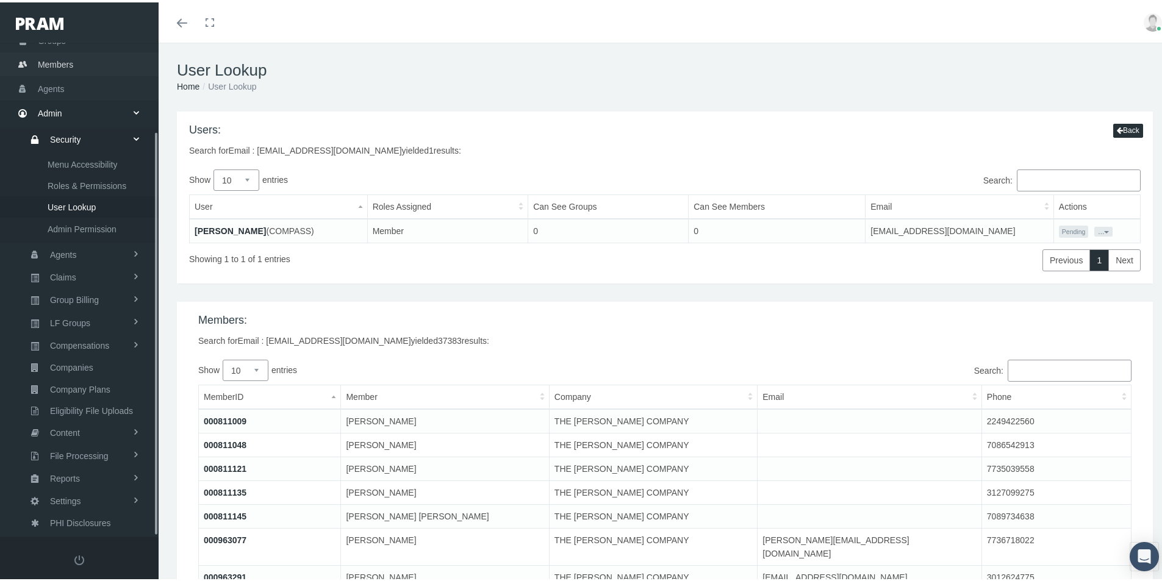
click at [55, 62] on span "Members" at bounding box center [55, 62] width 35 height 23
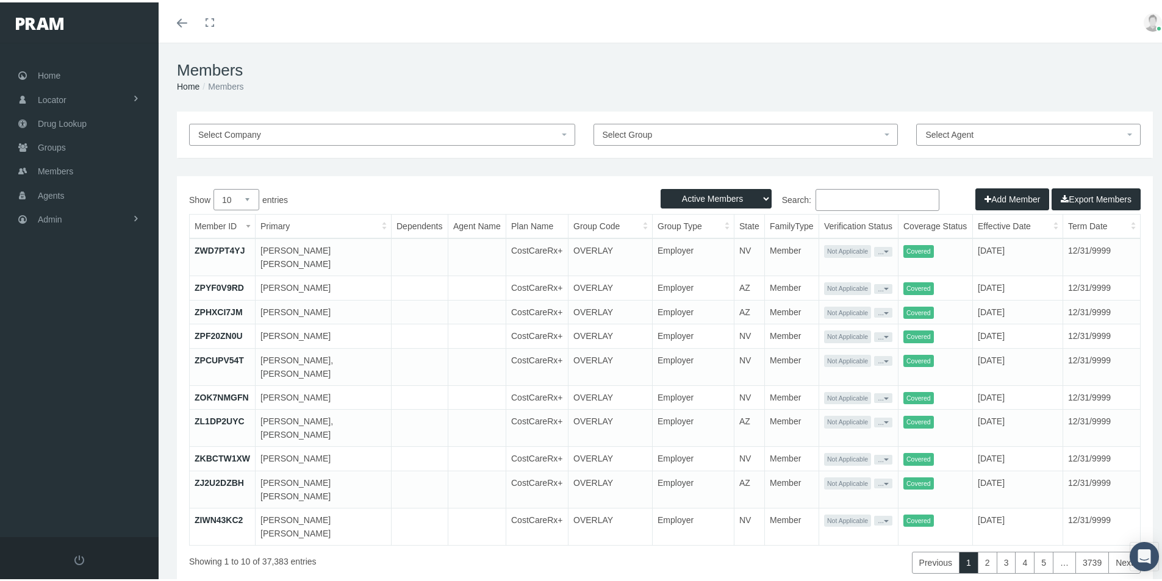
click at [822, 196] on input "Search:" at bounding box center [877, 198] width 124 height 22
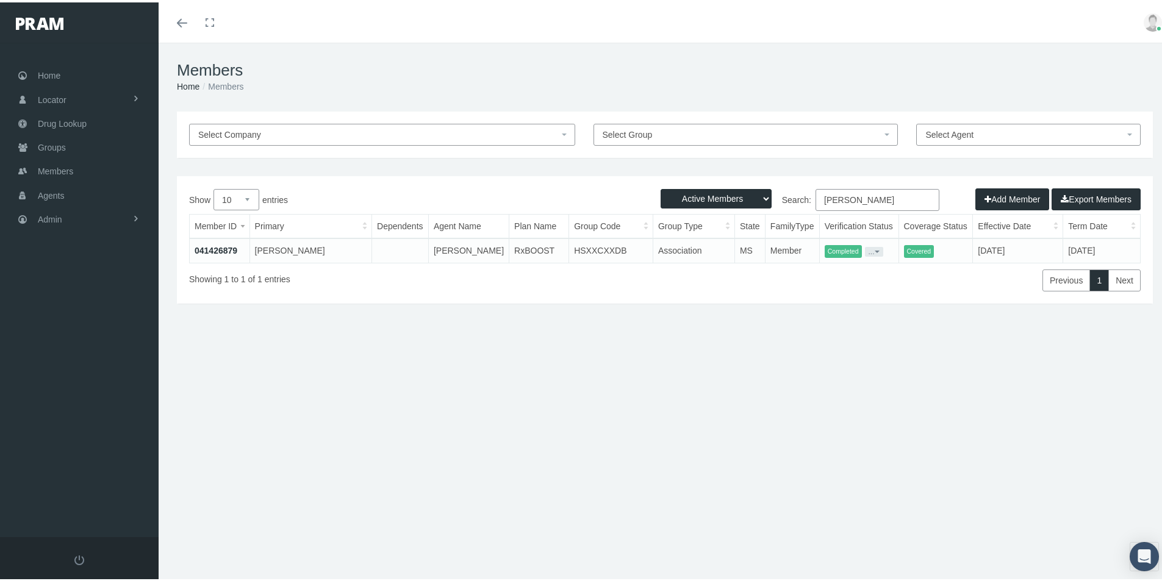
type input "Mary Whelan"
click at [215, 249] on link "041426879" at bounding box center [216, 248] width 43 height 10
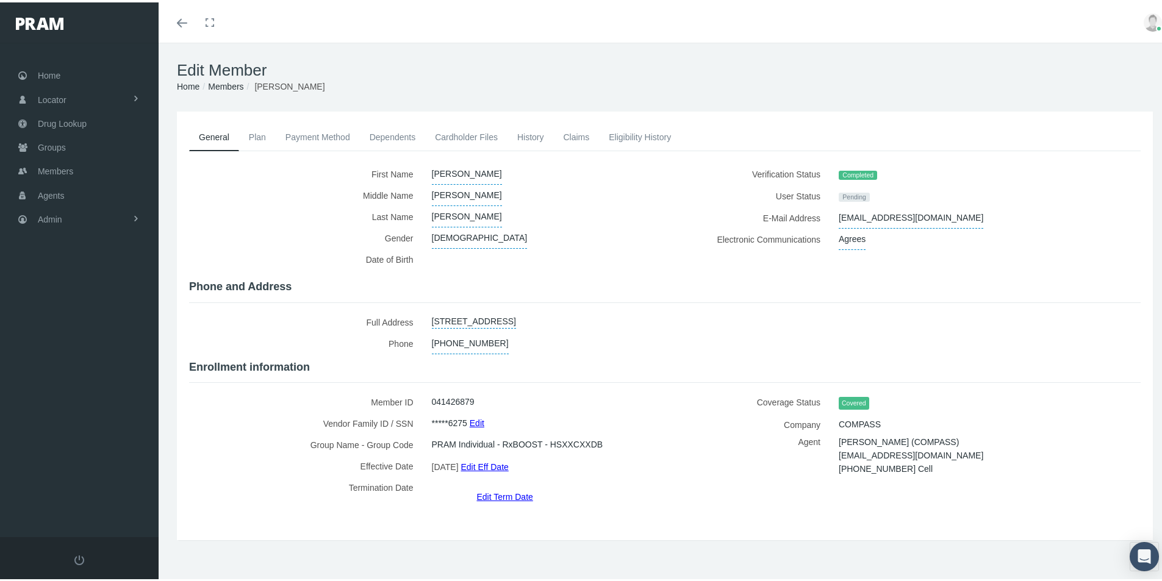
click at [387, 134] on link "Dependents" at bounding box center [393, 134] width 66 height 27
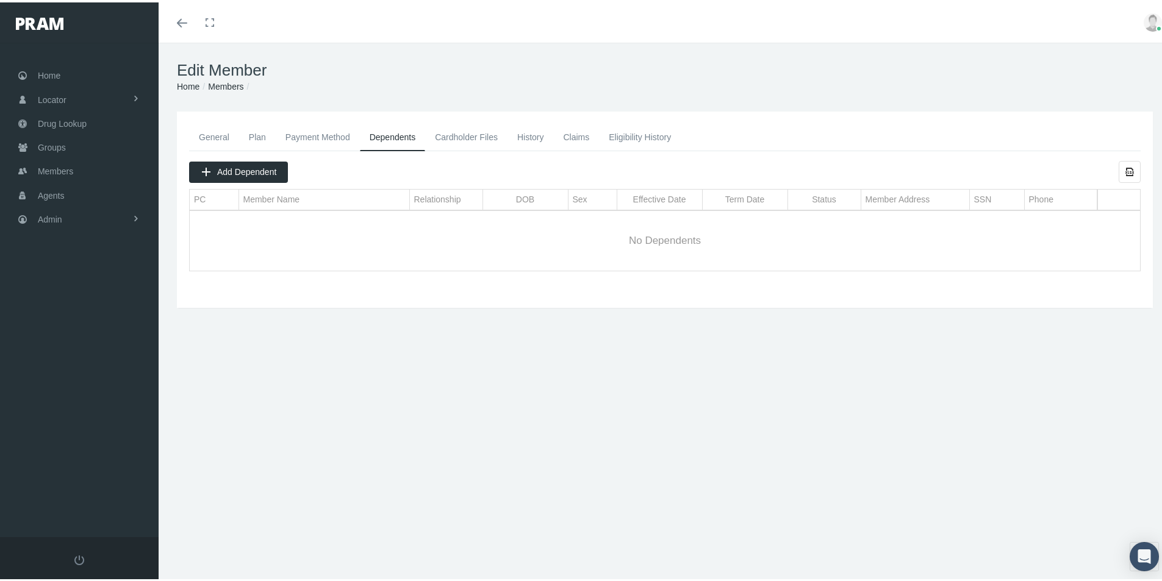
click at [209, 134] on link "General" at bounding box center [214, 134] width 50 height 27
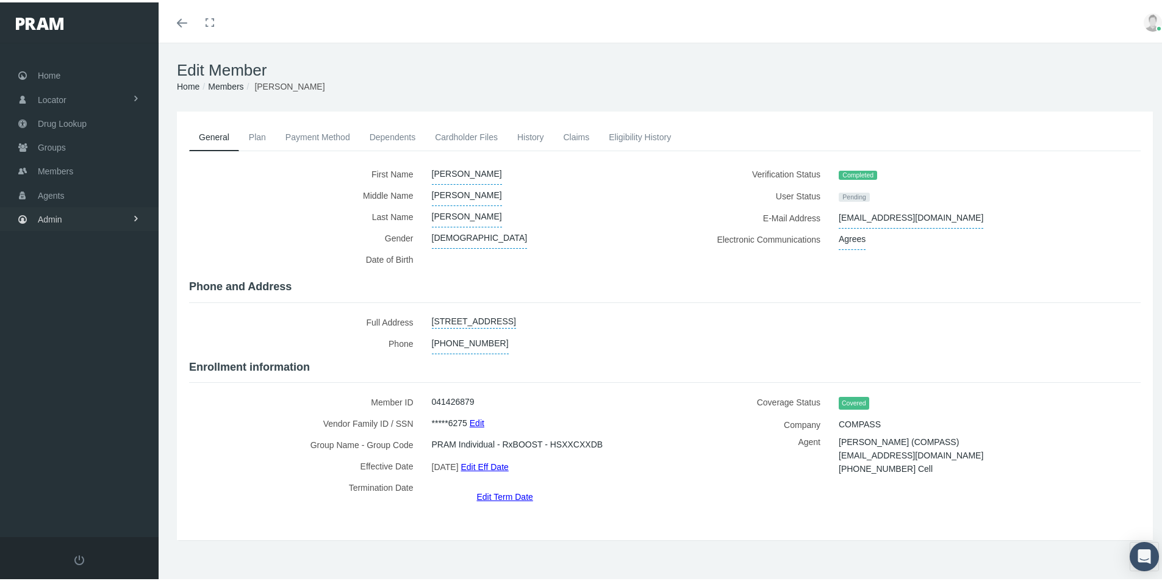
click at [46, 217] on span "Admin" at bounding box center [50, 216] width 24 height 23
click at [62, 314] on span "Group Billing" at bounding box center [74, 311] width 49 height 21
click at [72, 343] on span "Billing Activity By Group" at bounding box center [93, 336] width 90 height 21
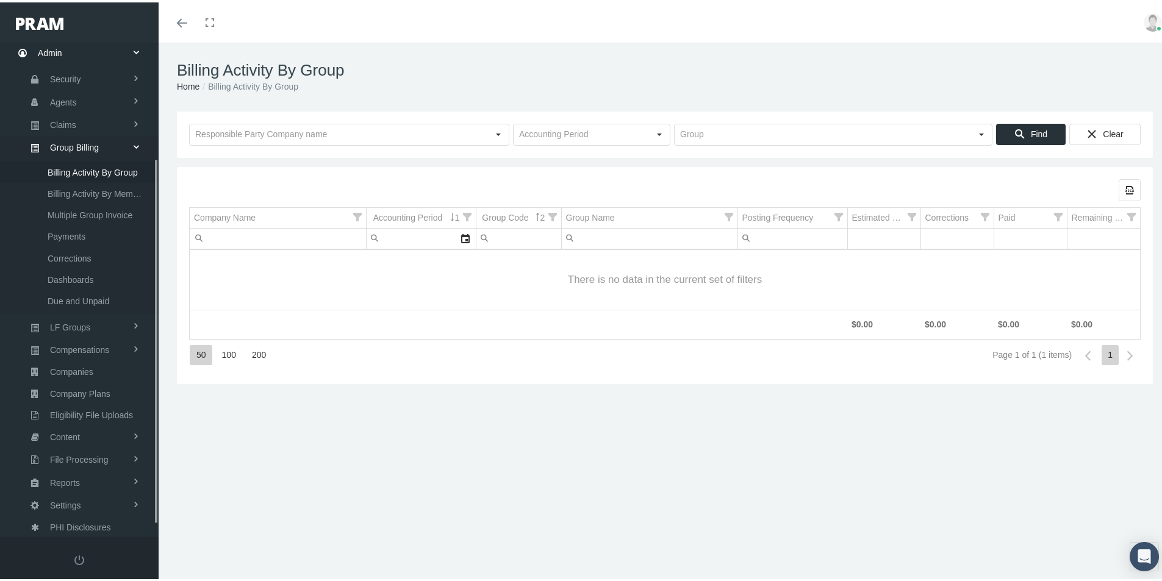
scroll to position [173, 0]
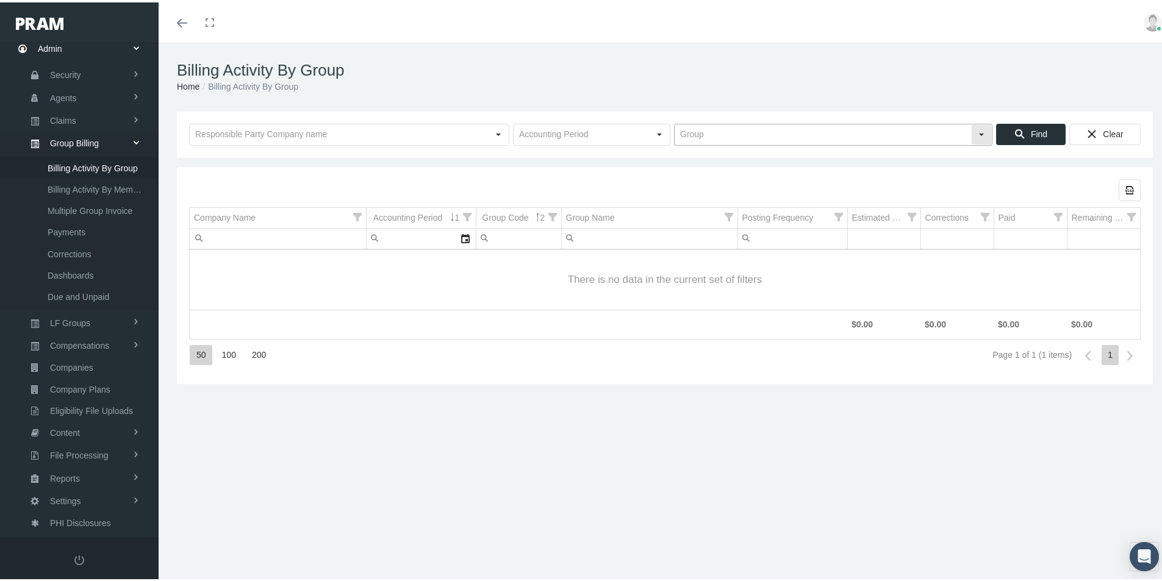
click at [699, 128] on input "text" at bounding box center [822, 132] width 296 height 21
type input "OVERLAY - WBF MANAGEMENT LLC - COSTCARERX+"
click at [1031, 135] on span "Find" at bounding box center [1039, 132] width 16 height 10
